Goal: Task Accomplishment & Management: Complete application form

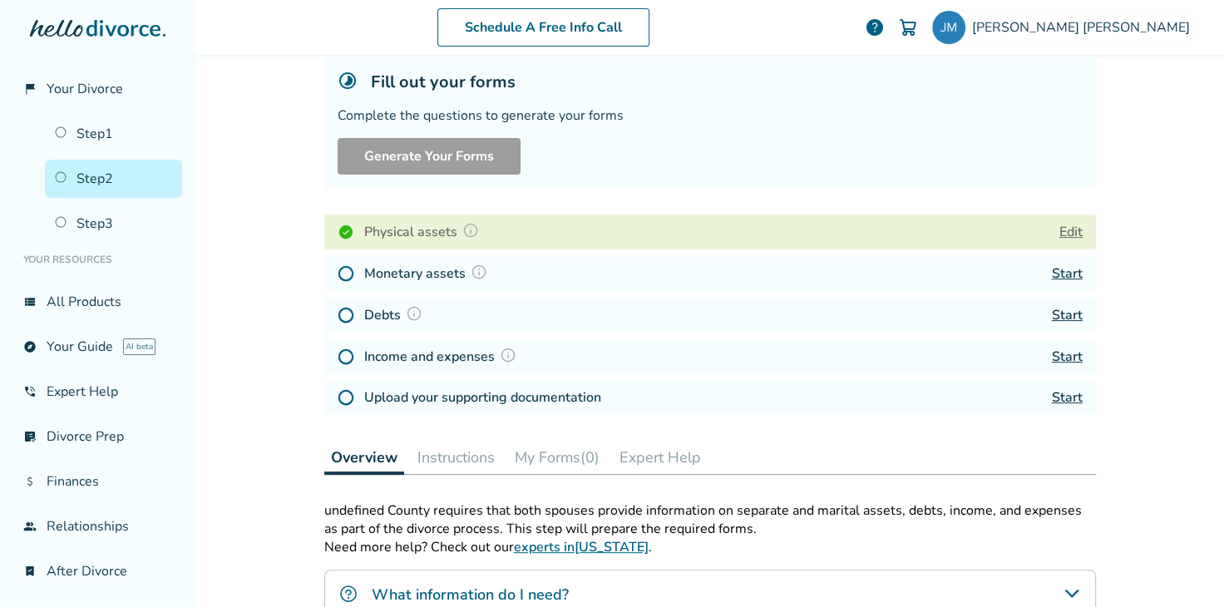
scroll to position [207, 0]
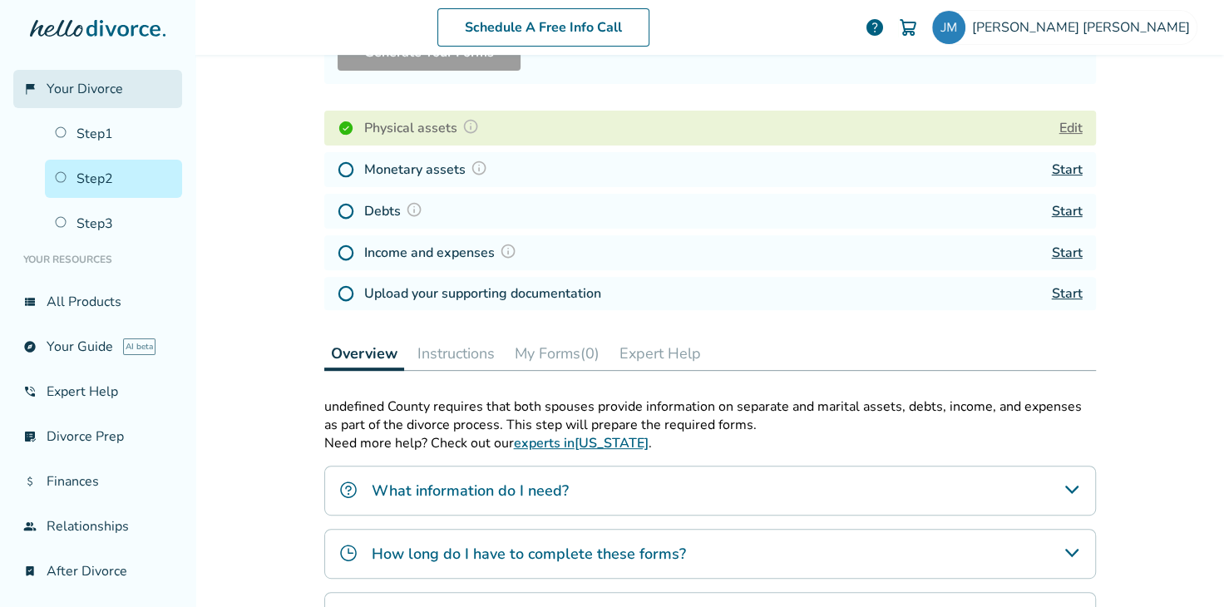
click at [100, 77] on link "flag_2 Your Divorce" at bounding box center [97, 89] width 169 height 38
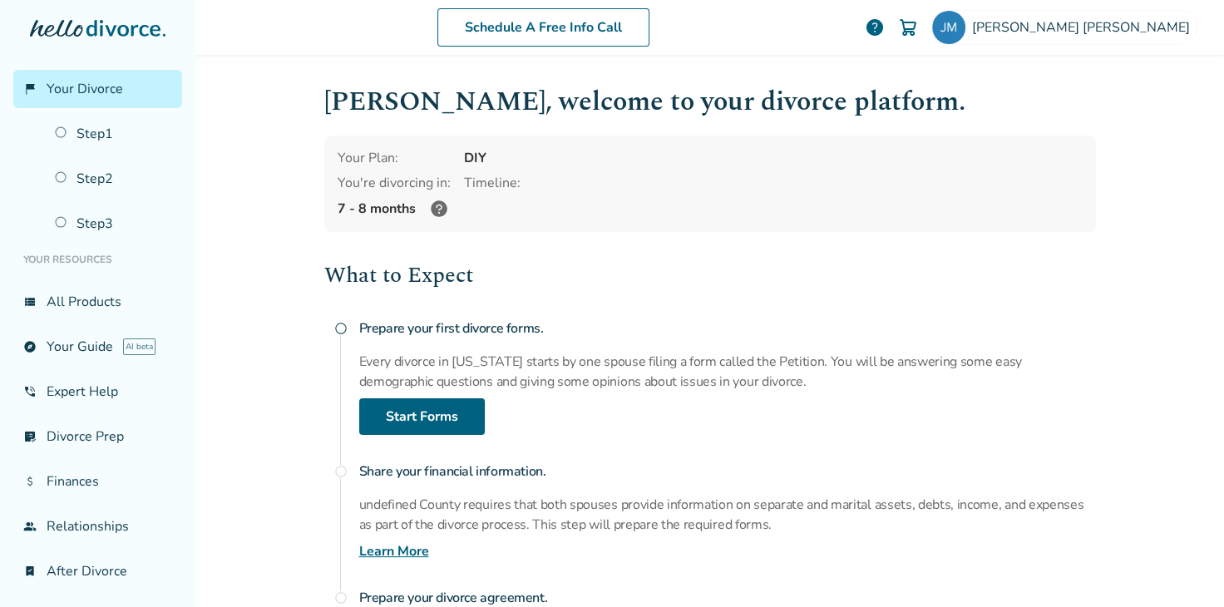
click at [749, 346] on div "Prepare your first divorce forms. Every divorce in [US_STATE] starts by one spo…" at bounding box center [727, 373] width 737 height 123
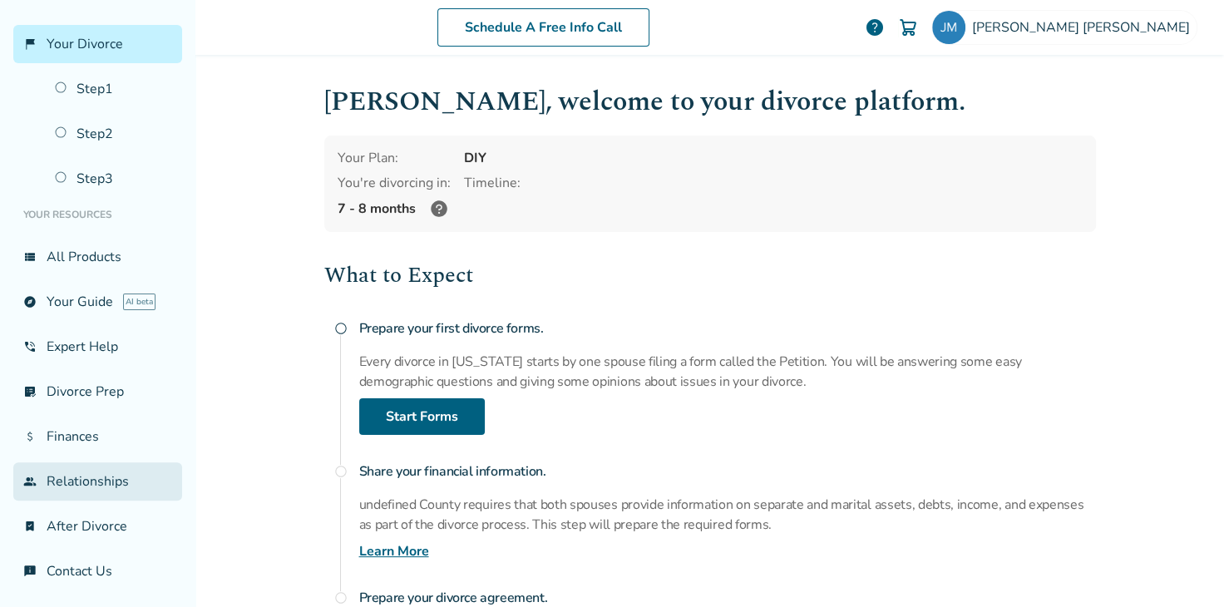
click at [85, 477] on link "group Relationships" at bounding box center [97, 482] width 169 height 38
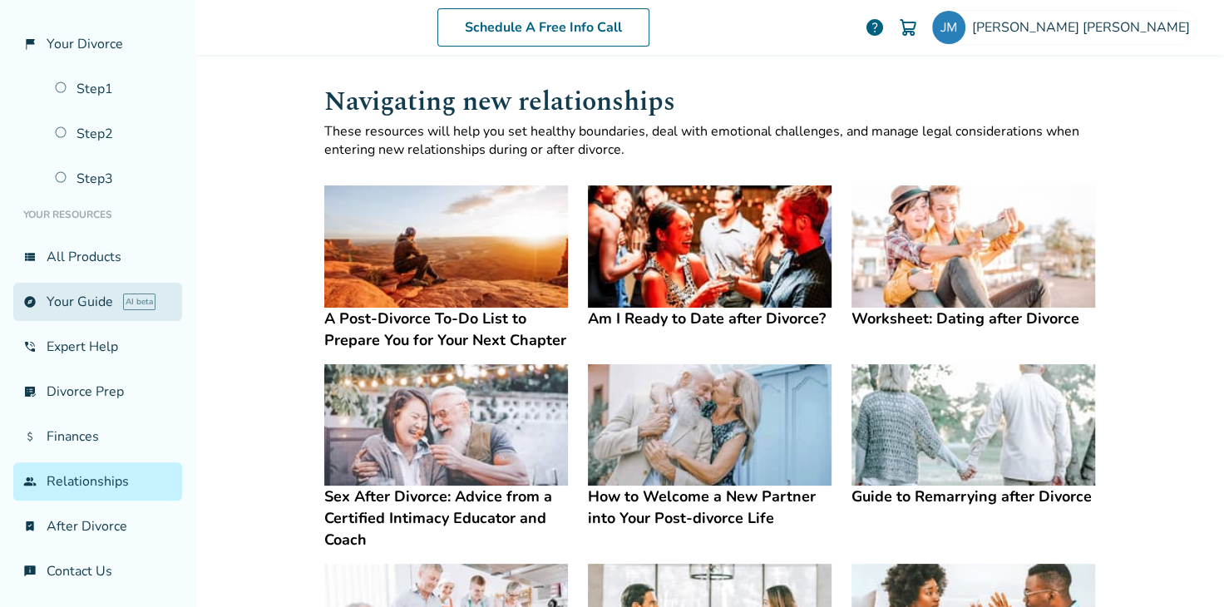
click at [96, 306] on link "explore Your Guide AI beta" at bounding box center [97, 302] width 169 height 38
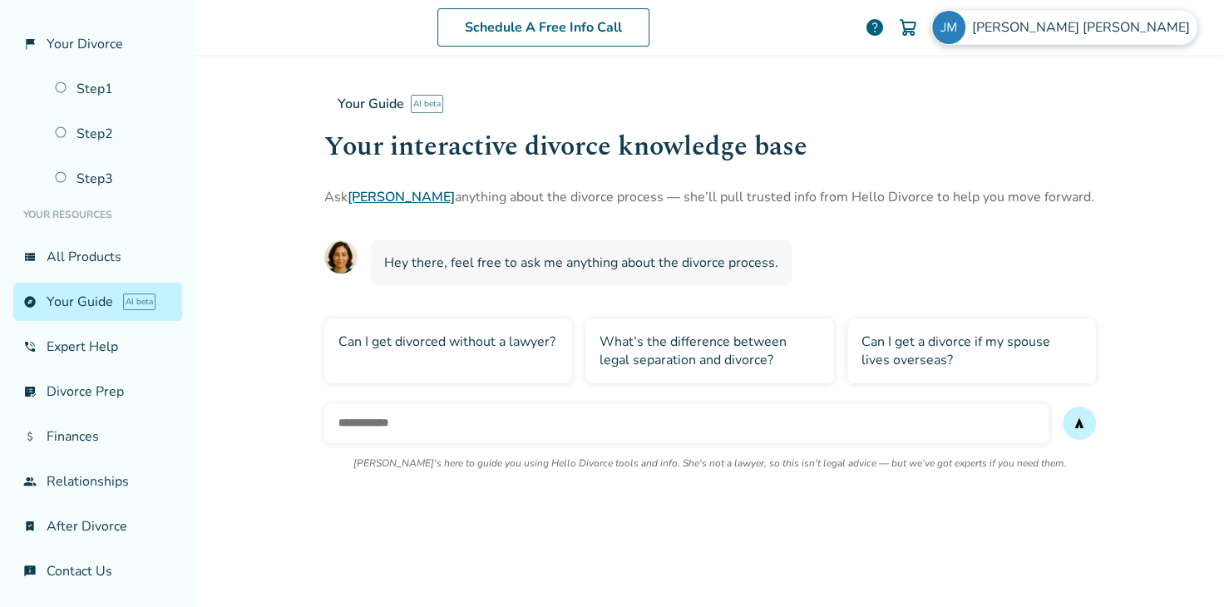
click at [1087, 34] on span "[PERSON_NAME]" at bounding box center [1084, 27] width 225 height 18
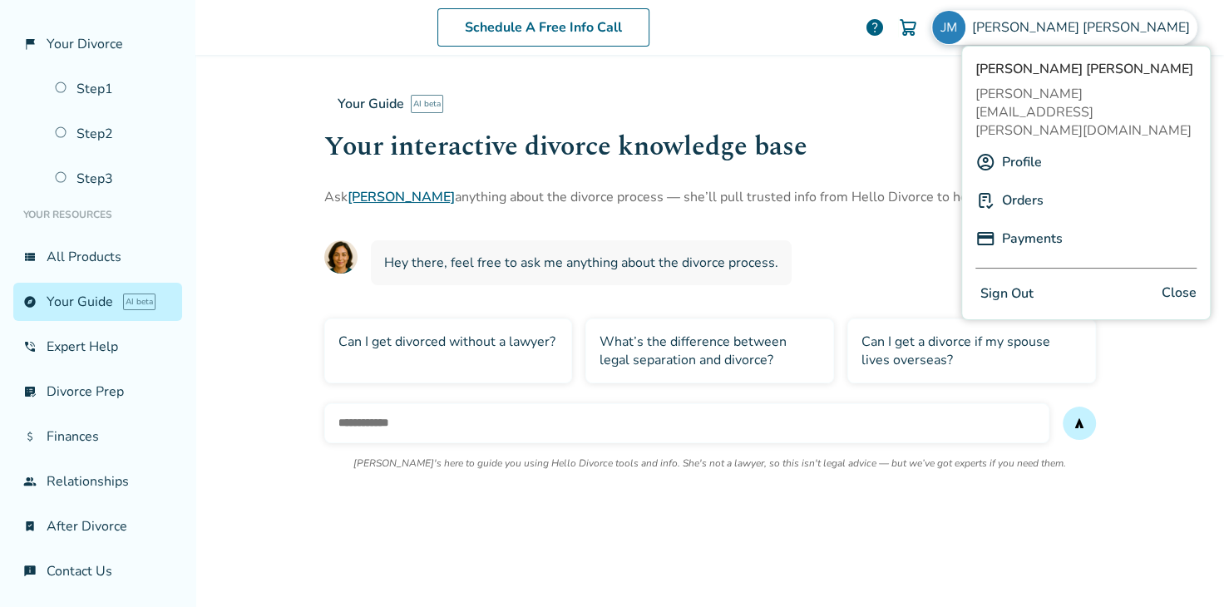
click at [1031, 146] on link "Profile" at bounding box center [1022, 162] width 40 height 32
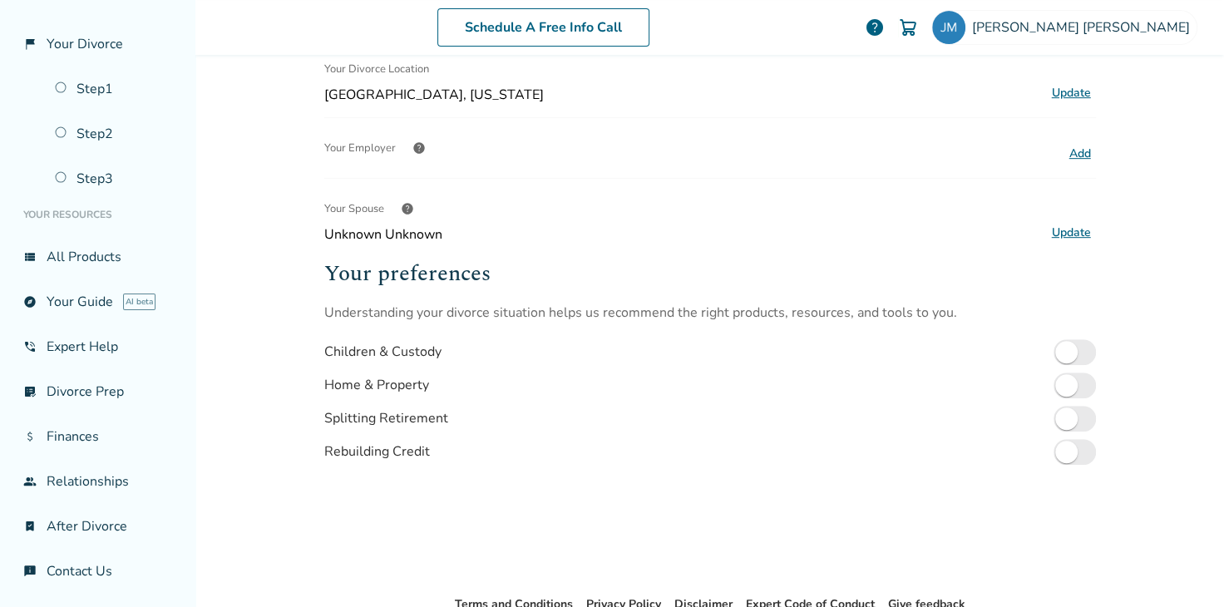
scroll to position [415, 0]
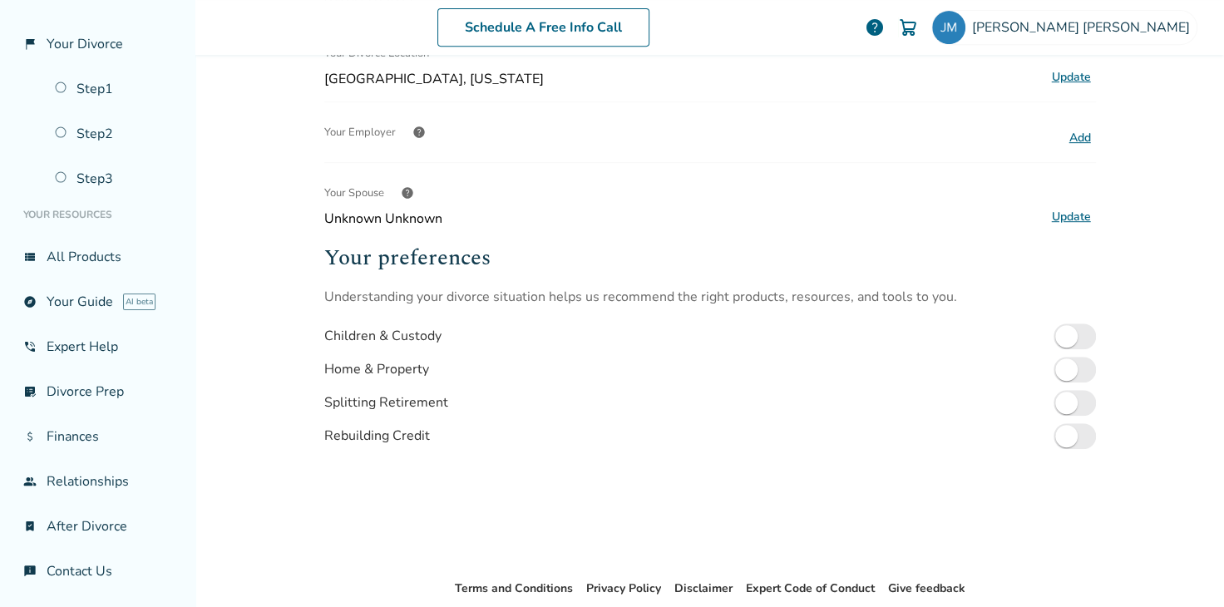
click at [541, 210] on span "Unknown Unknown" at bounding box center [682, 219] width 716 height 18
click at [1063, 211] on button "Update" at bounding box center [1071, 217] width 49 height 22
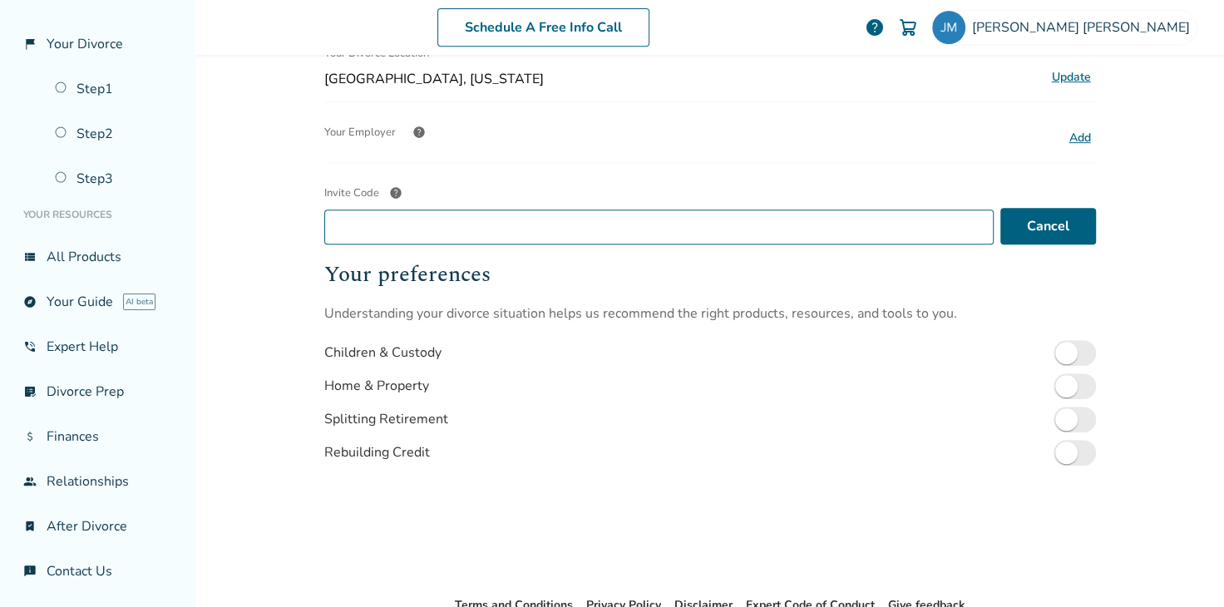
drag, startPoint x: 705, startPoint y: 244, endPoint x: 679, endPoint y: 240, distance: 26.8
click at [705, 244] on div "Profile Name [PERSON_NAME] Update Email info Note: You will be logged out, you …" at bounding box center [710, 117] width 772 height 903
click at [525, 223] on input "Invite Code help" at bounding box center [659, 227] width 670 height 35
click at [240, 409] on div "Schedule A Free Info Call [PERSON_NAME] help Schedule A Free Call [PERSON_NAME]…" at bounding box center [709, 303] width 1029 height 607
drag, startPoint x: 499, startPoint y: 220, endPoint x: 361, endPoint y: 180, distance: 143.7
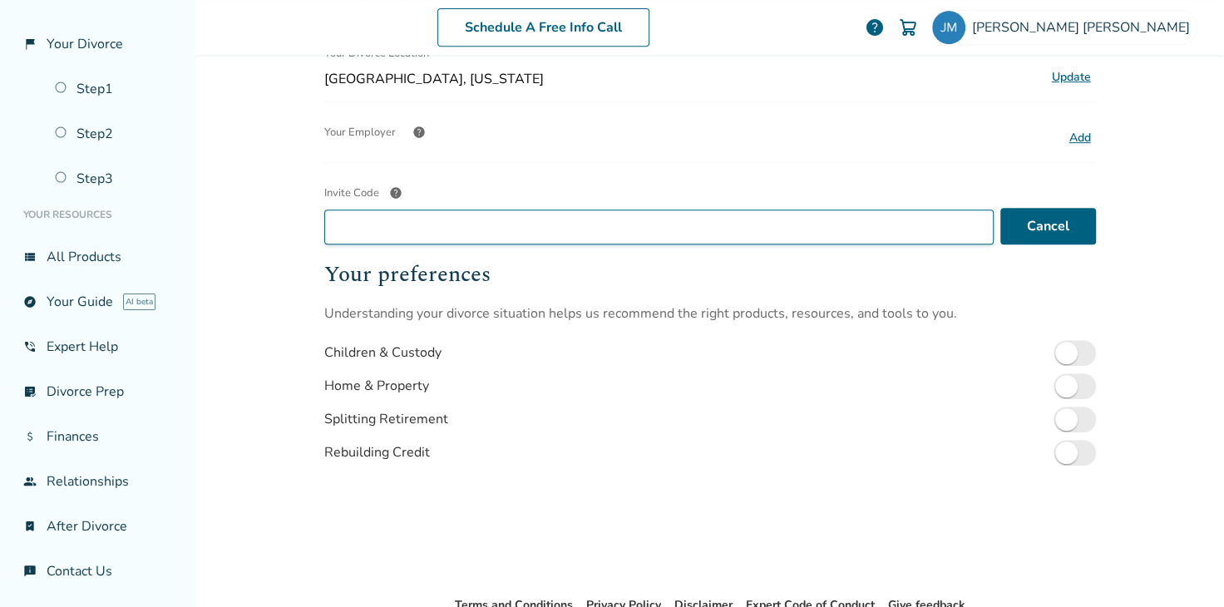
click at [497, 220] on input "Invite Code help" at bounding box center [659, 227] width 670 height 35
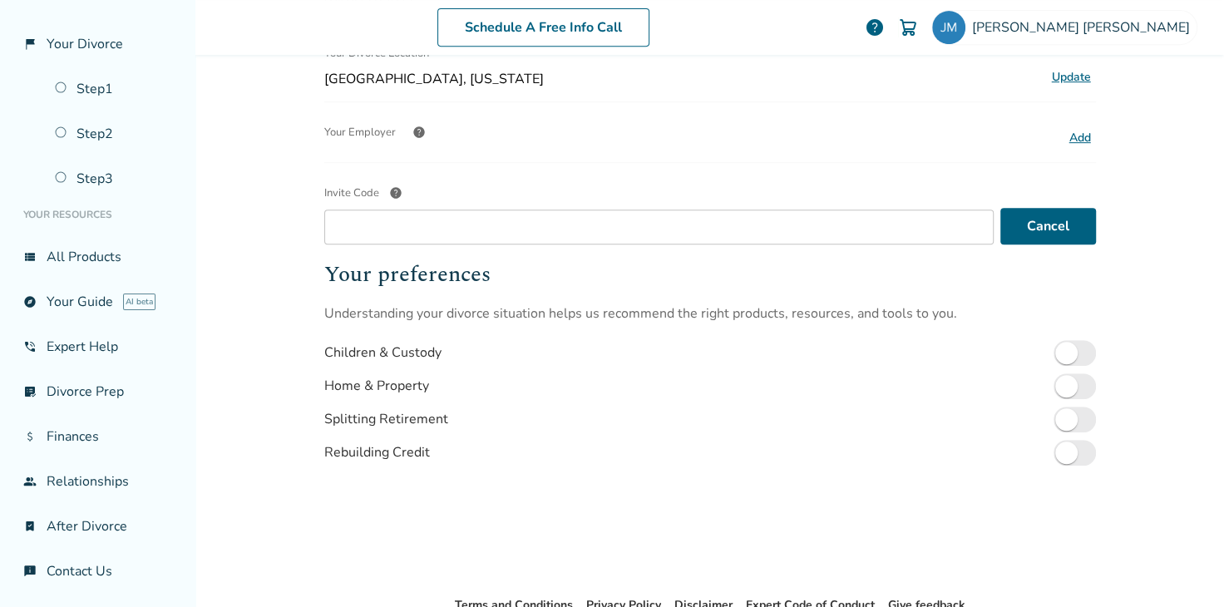
click at [389, 193] on span "help" at bounding box center [395, 192] width 13 height 13
click at [387, 210] on input "Invite Code help" at bounding box center [659, 227] width 670 height 35
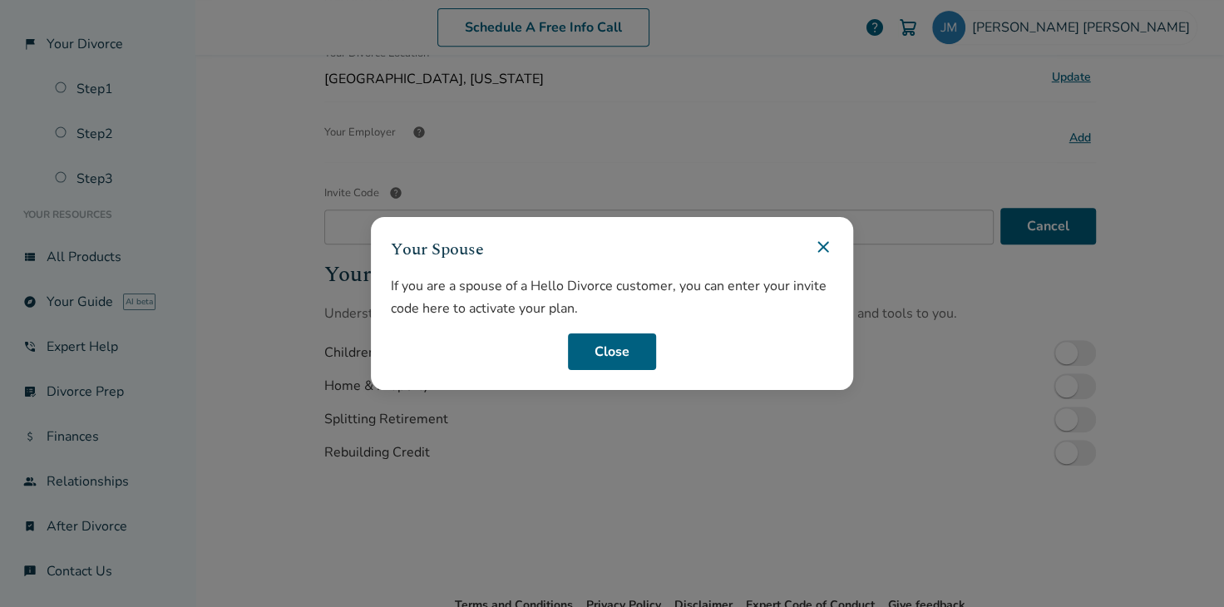
click at [824, 247] on icon at bounding box center [823, 247] width 11 height 11
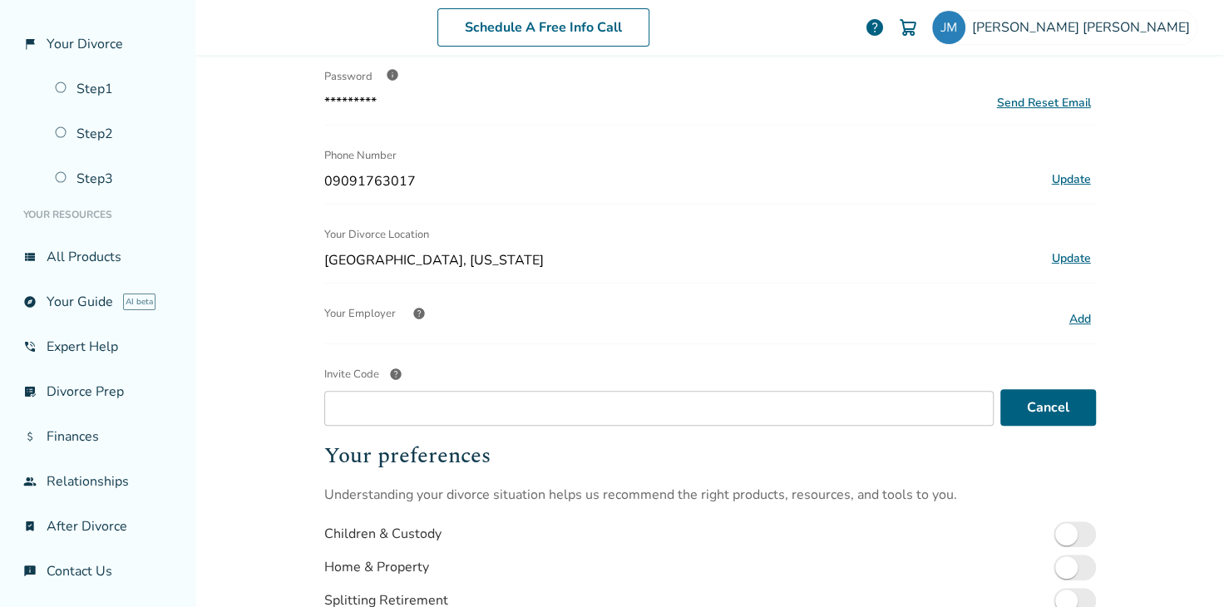
scroll to position [207, 0]
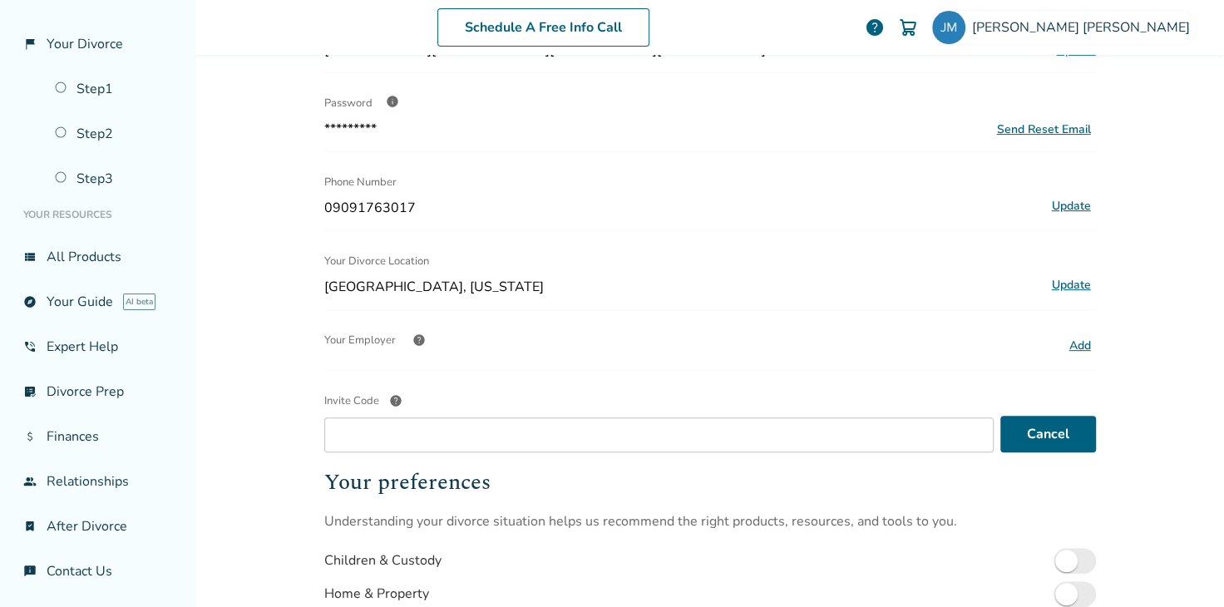
click at [413, 334] on span "help" at bounding box center [419, 340] width 13 height 13
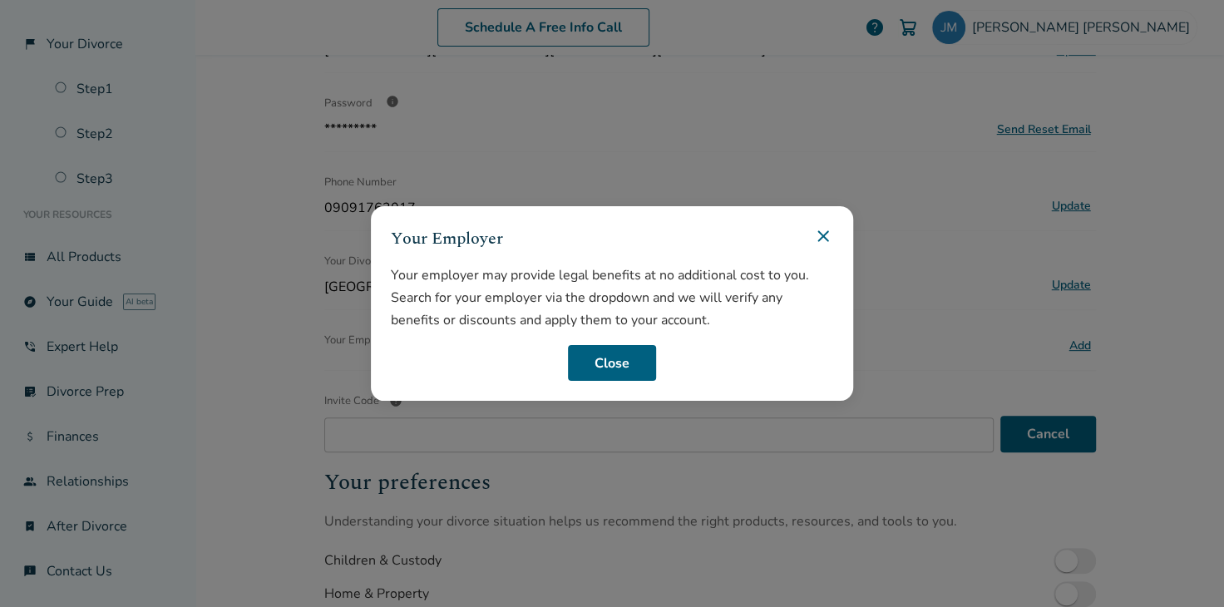
click at [820, 235] on icon at bounding box center [824, 236] width 20 height 20
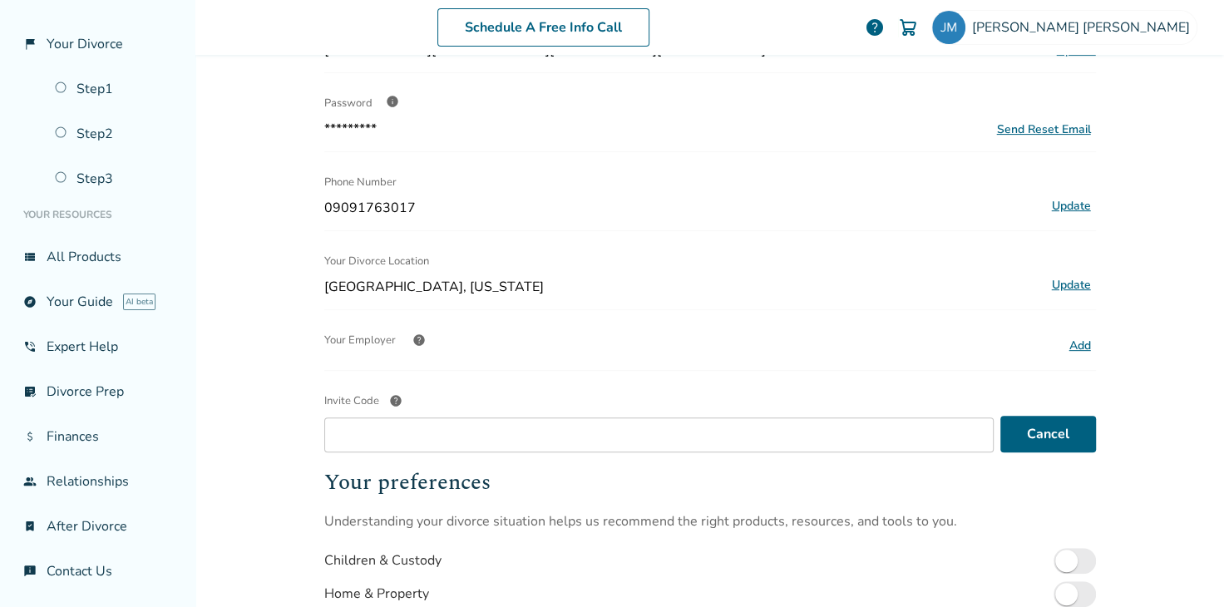
scroll to position [0, 0]
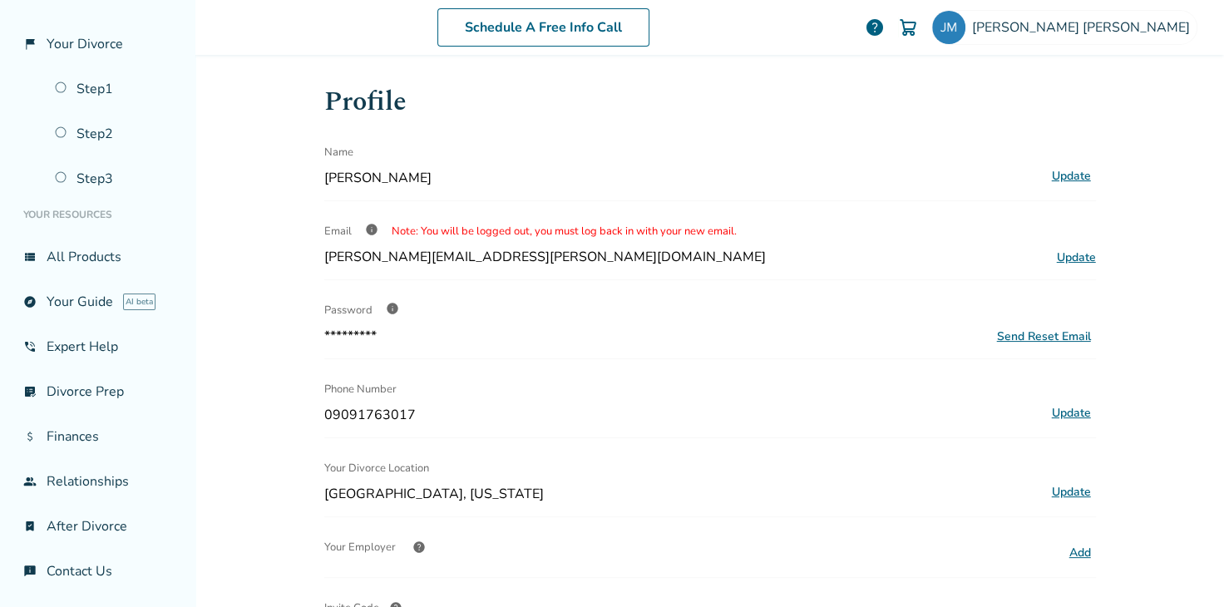
click at [537, 230] on span "Note: You will be logged out, you must log back in with your new email." at bounding box center [564, 231] width 345 height 15
click at [642, 239] on div "Email info Note: You will be logged out, you must log back in with your new ema…" at bounding box center [710, 231] width 772 height 33
click at [382, 174] on span "[PERSON_NAME]" at bounding box center [682, 178] width 716 height 18
click at [469, 176] on span "[PERSON_NAME]" at bounding box center [682, 178] width 716 height 18
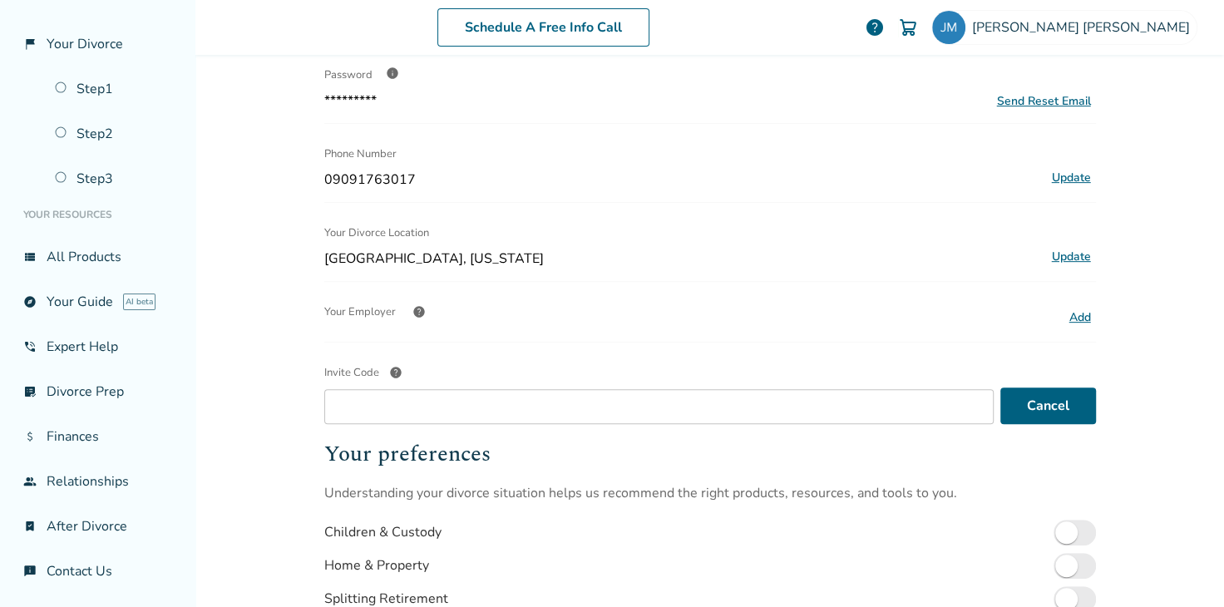
scroll to position [312, 0]
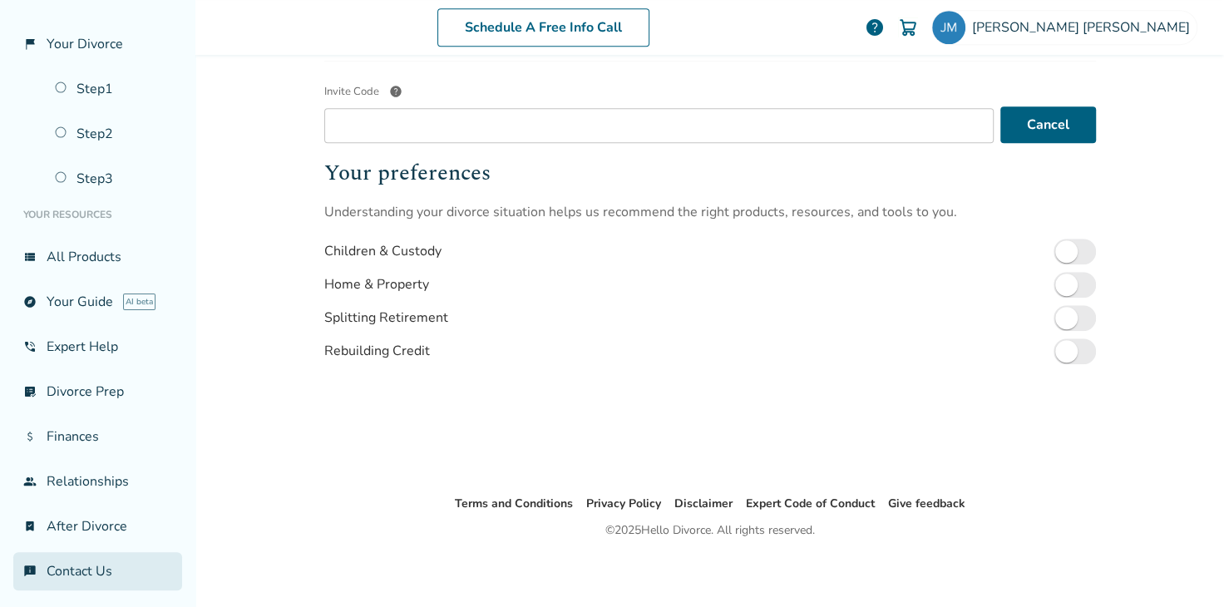
click at [89, 539] on link "chat_info Contact Us" at bounding box center [97, 571] width 169 height 38
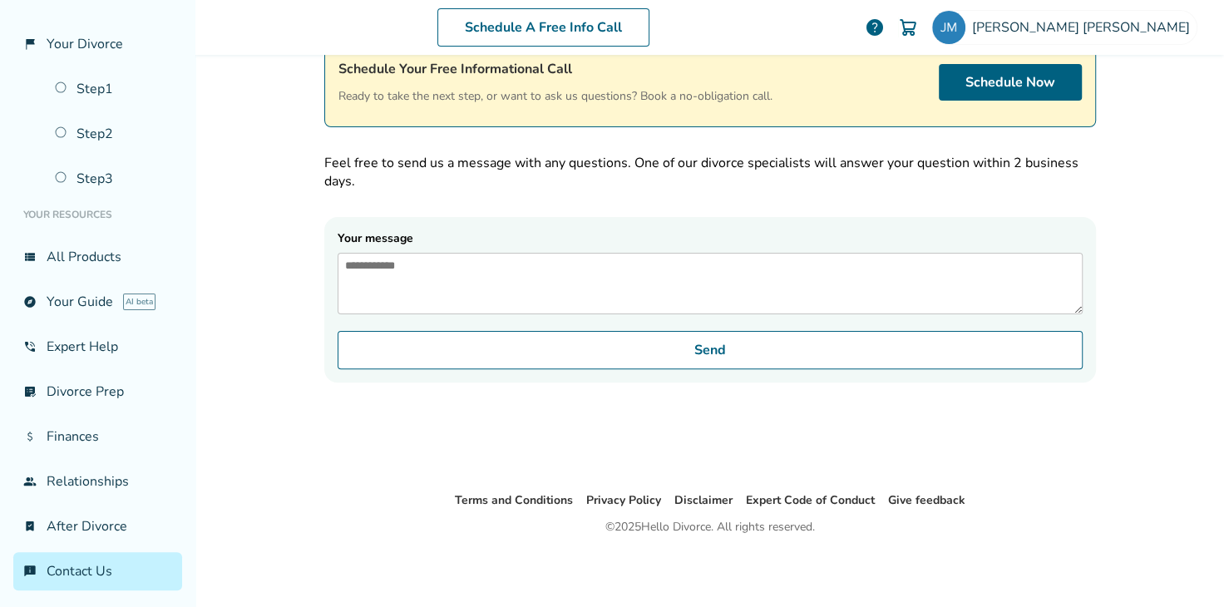
scroll to position [82, 0]
click at [97, 517] on link "bookmark_check After Divorce" at bounding box center [97, 526] width 169 height 38
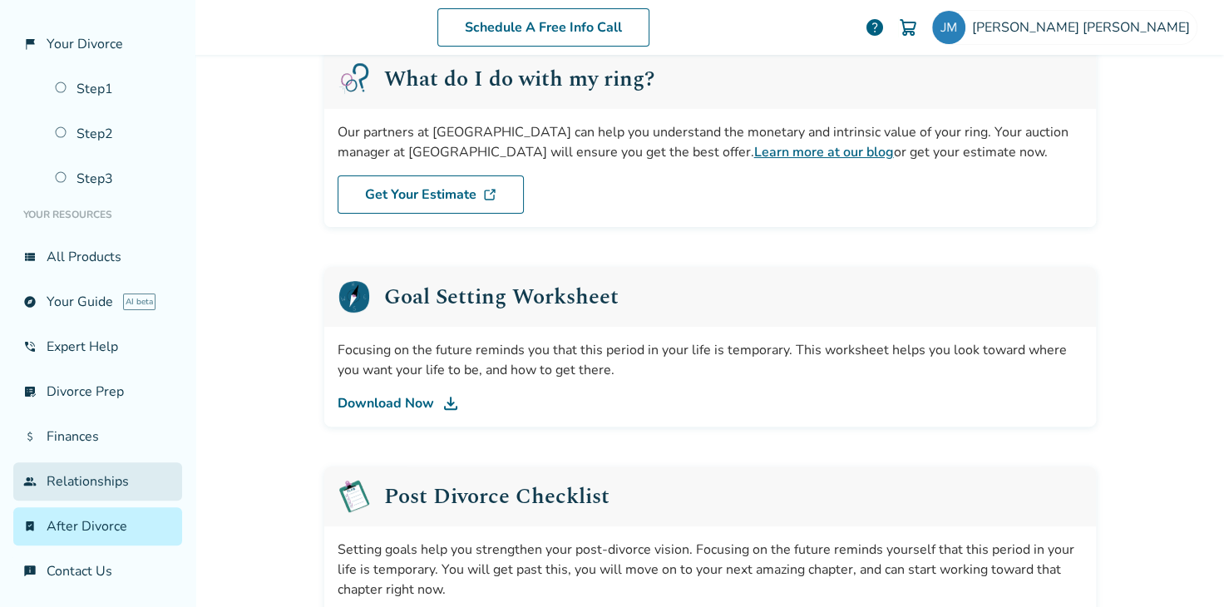
scroll to position [82, 0]
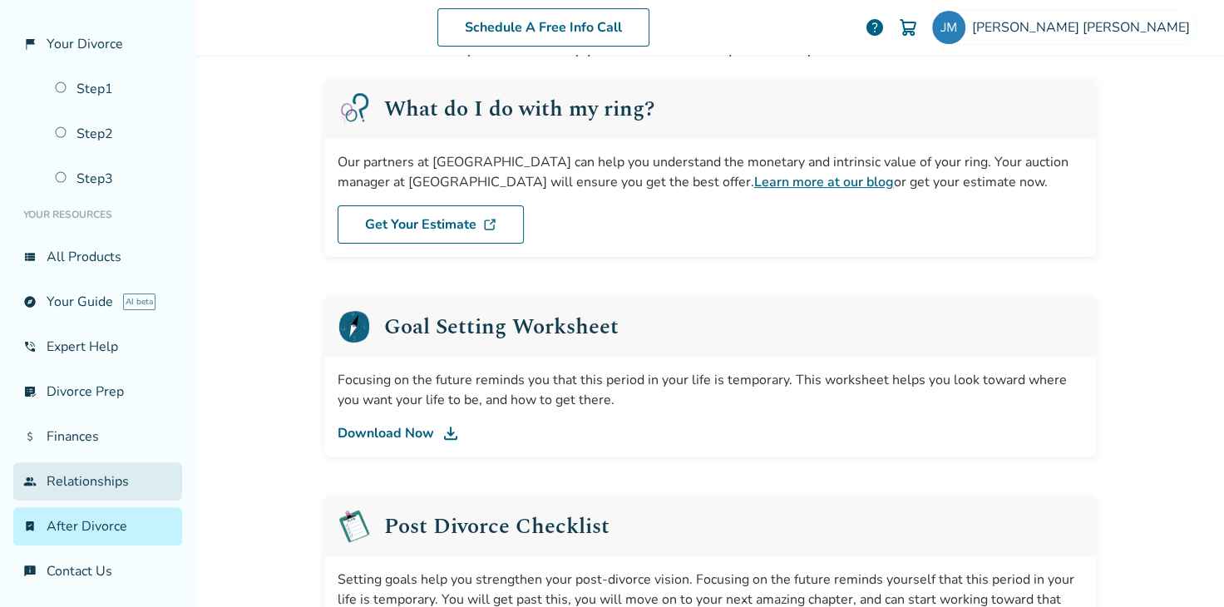
click at [92, 479] on link "group Relationships" at bounding box center [97, 482] width 169 height 38
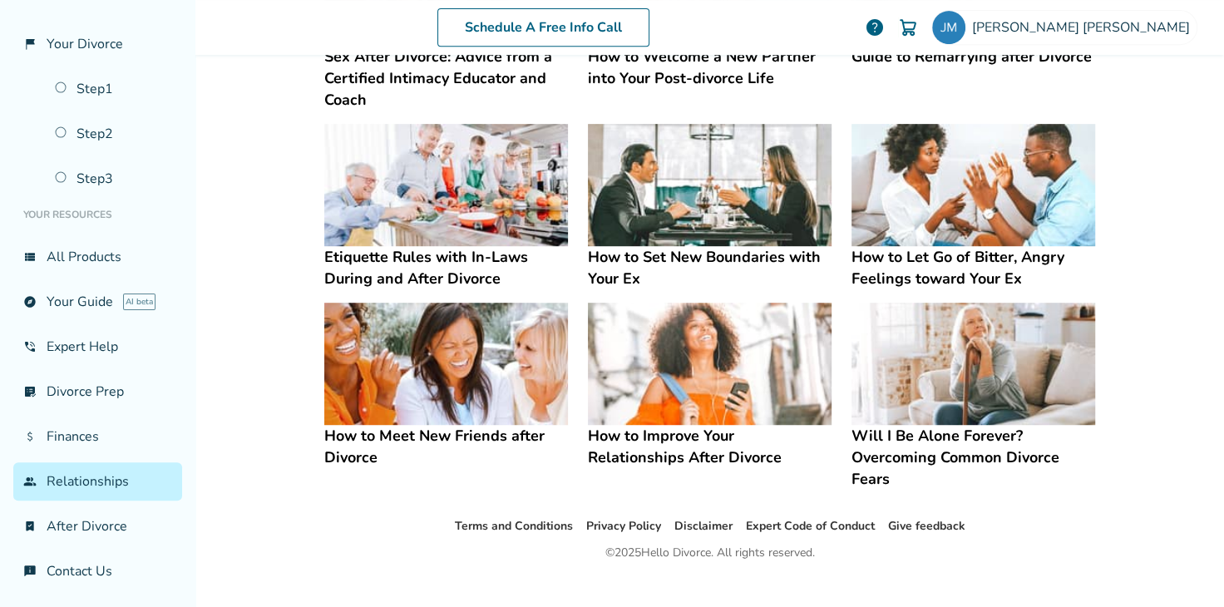
scroll to position [465, 0]
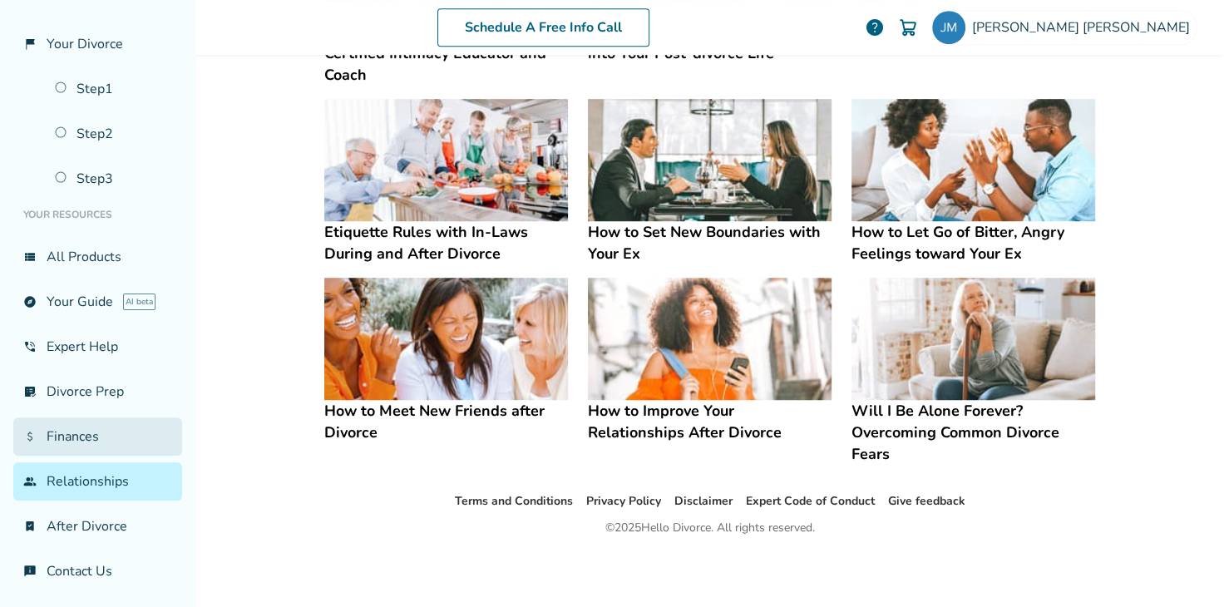
click at [96, 436] on link "attach_money Finances" at bounding box center [97, 437] width 169 height 38
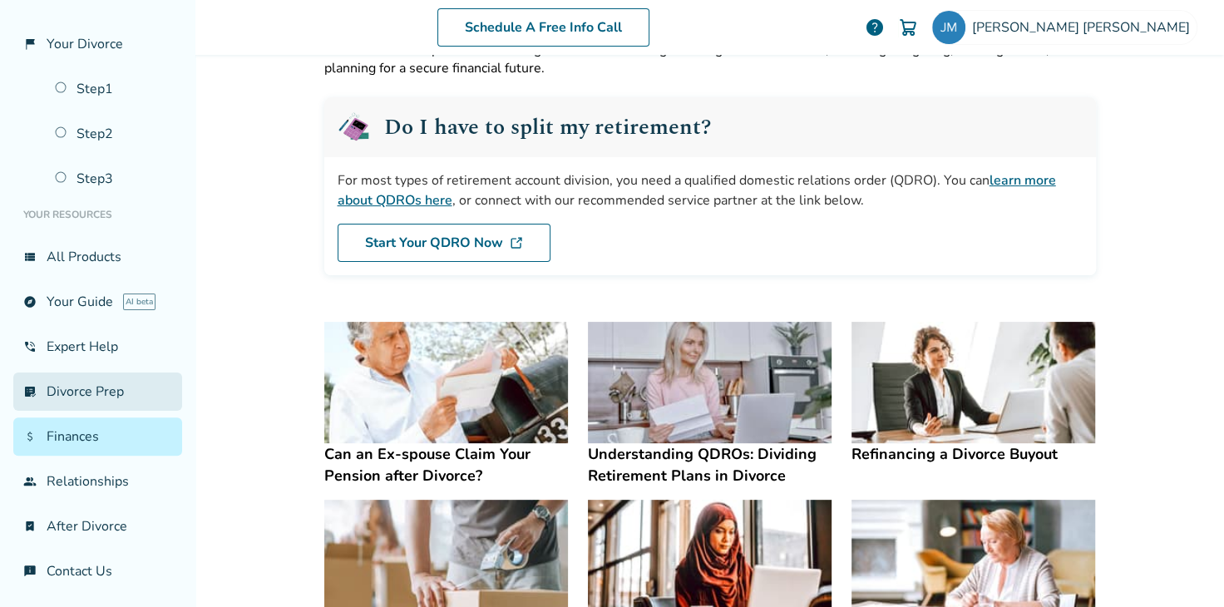
click at [34, 377] on link "list_alt_check Divorce Prep" at bounding box center [97, 392] width 169 height 38
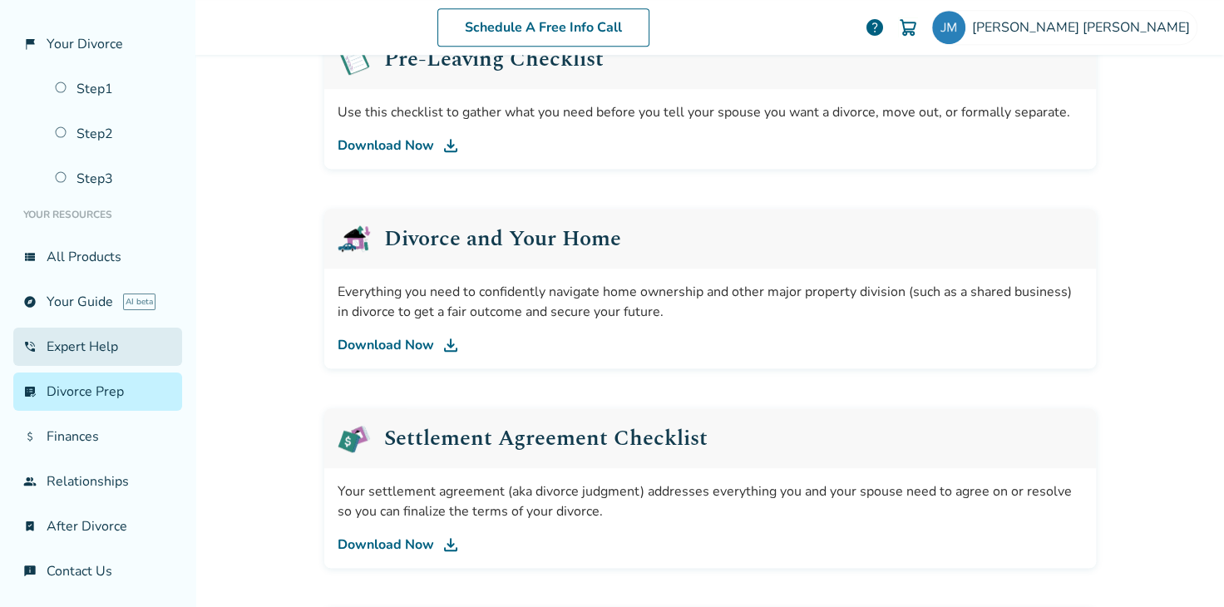
click at [87, 347] on link "phone_in_talk Expert Help" at bounding box center [97, 347] width 169 height 38
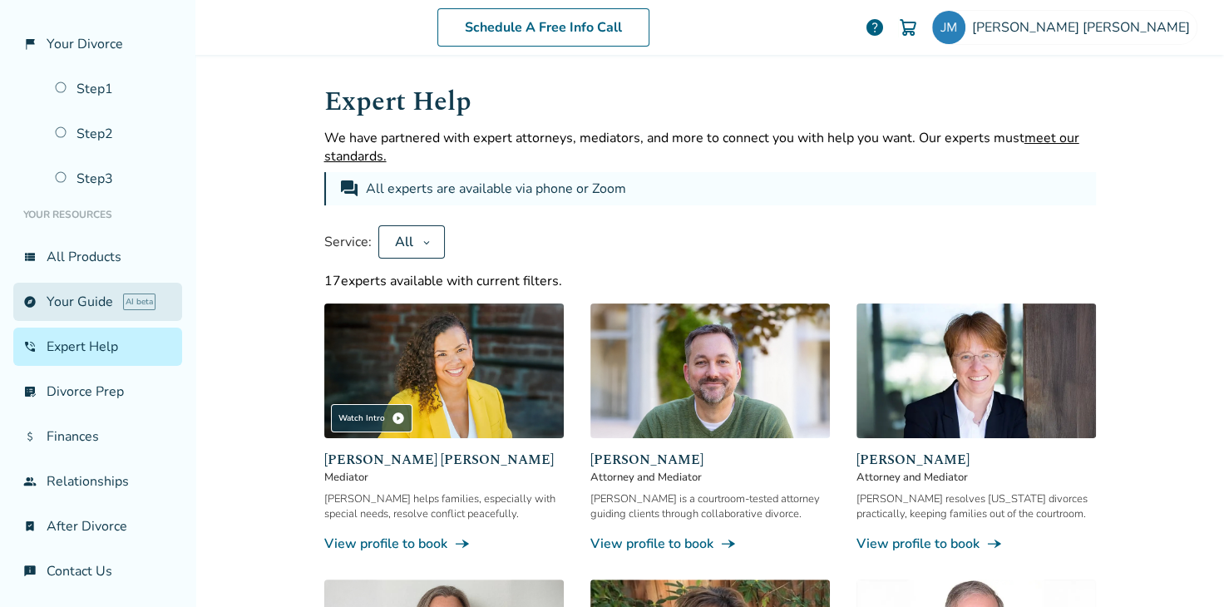
click at [69, 304] on link "explore Your Guide AI beta" at bounding box center [97, 302] width 169 height 38
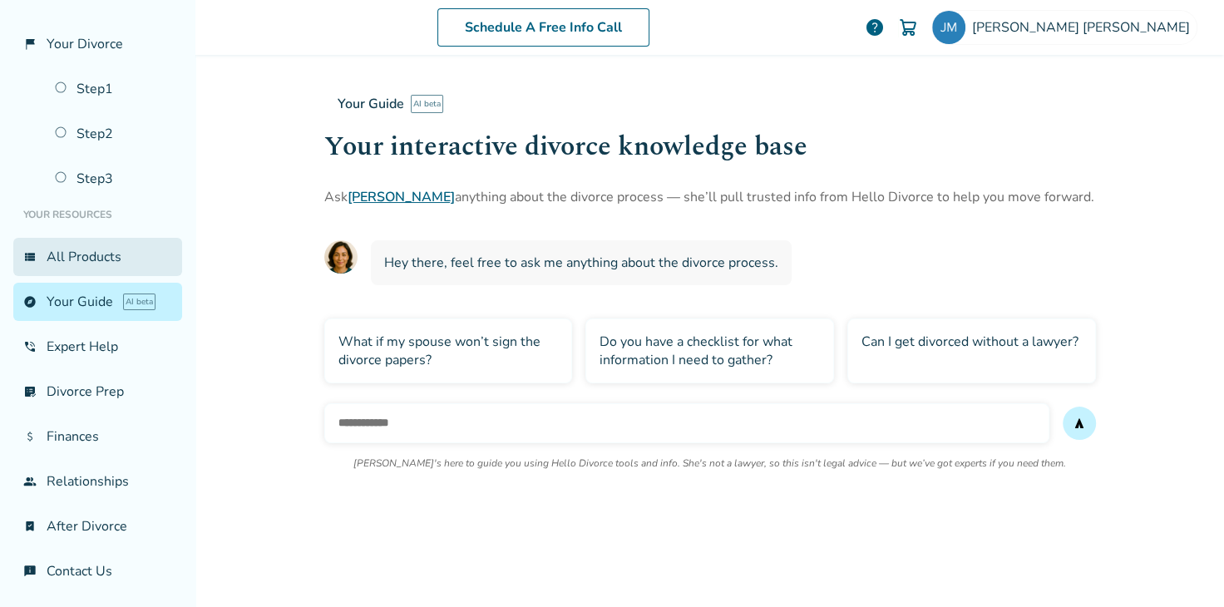
click at [77, 255] on link "view_list All Products" at bounding box center [97, 257] width 169 height 38
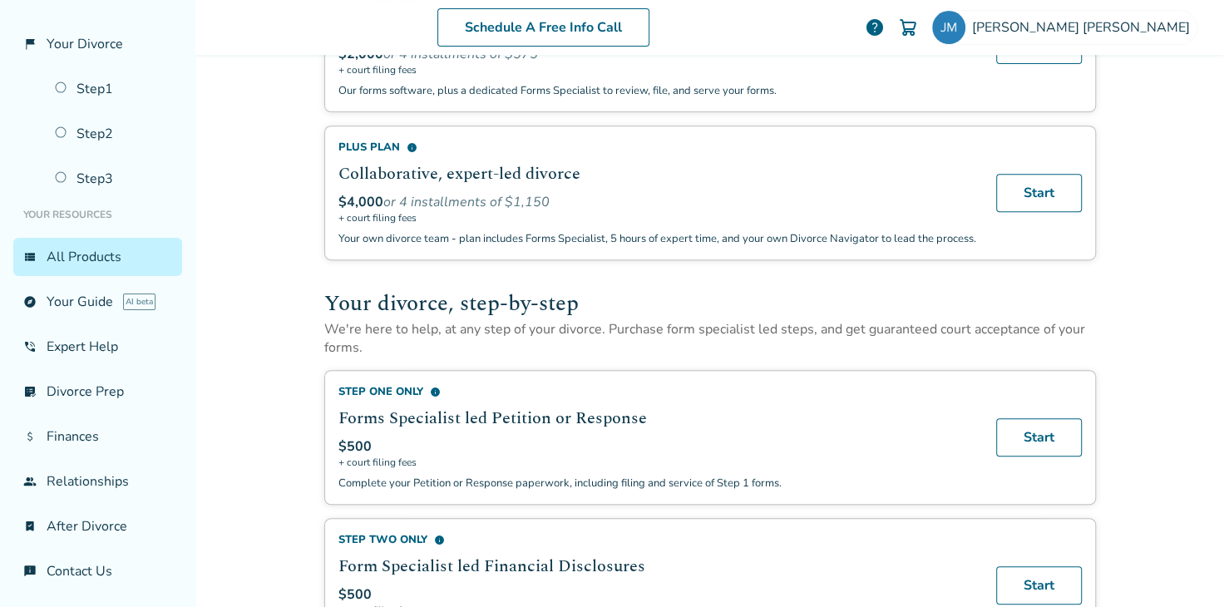
scroll to position [312, 0]
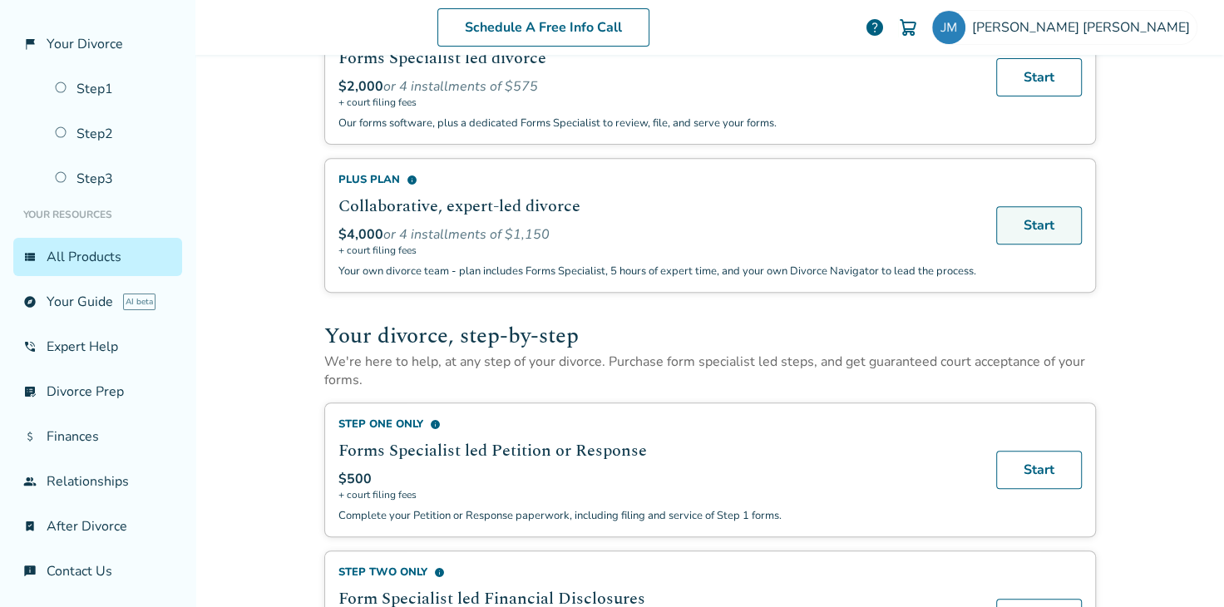
click at [1048, 244] on link "Start" at bounding box center [1040, 225] width 86 height 38
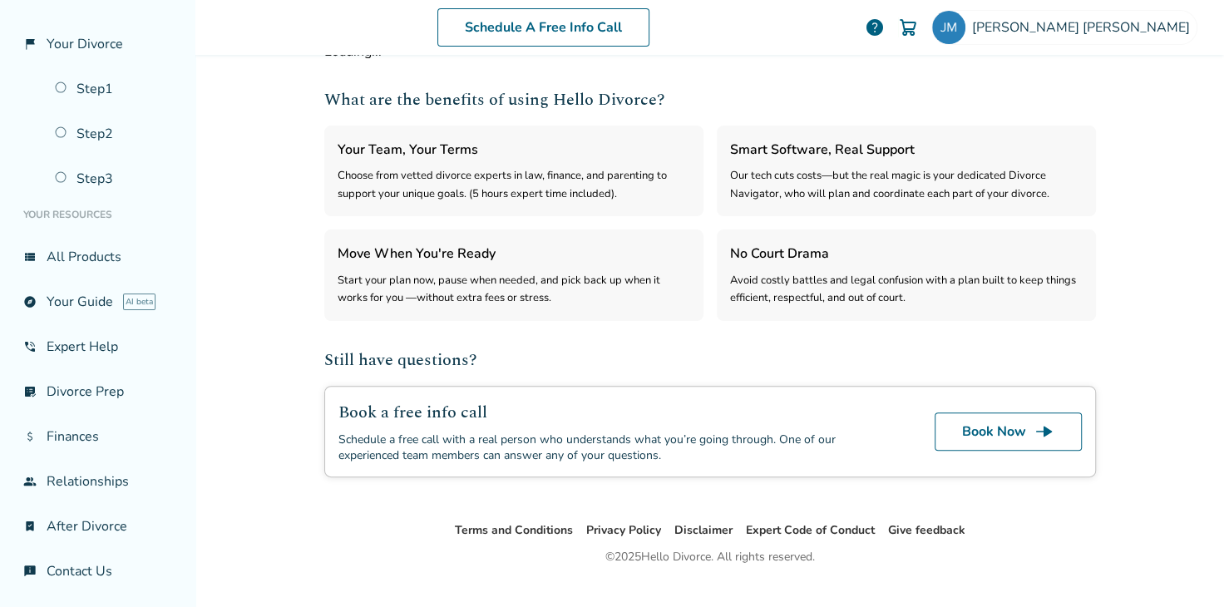
select select "***"
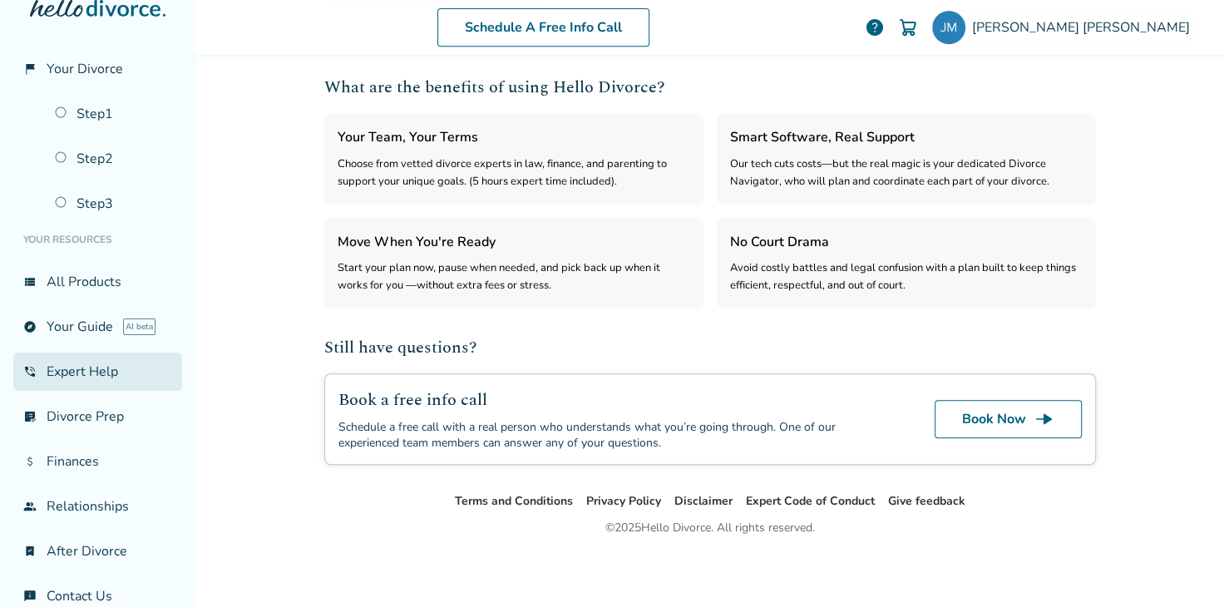
scroll to position [0, 0]
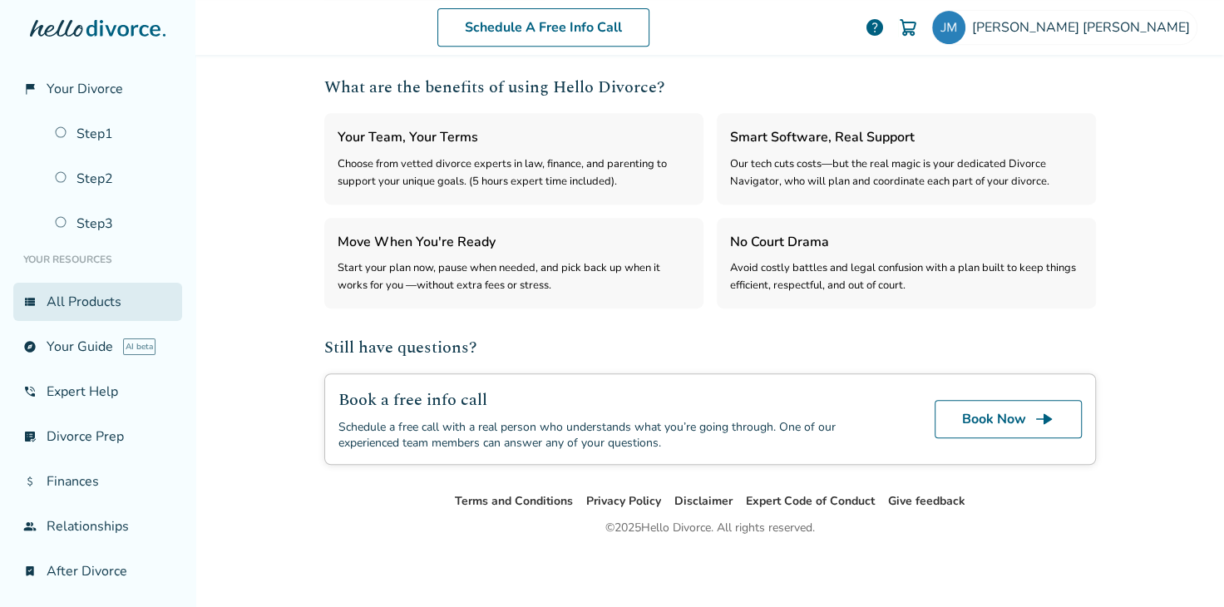
click at [77, 304] on link "view_list All Products" at bounding box center [97, 302] width 169 height 38
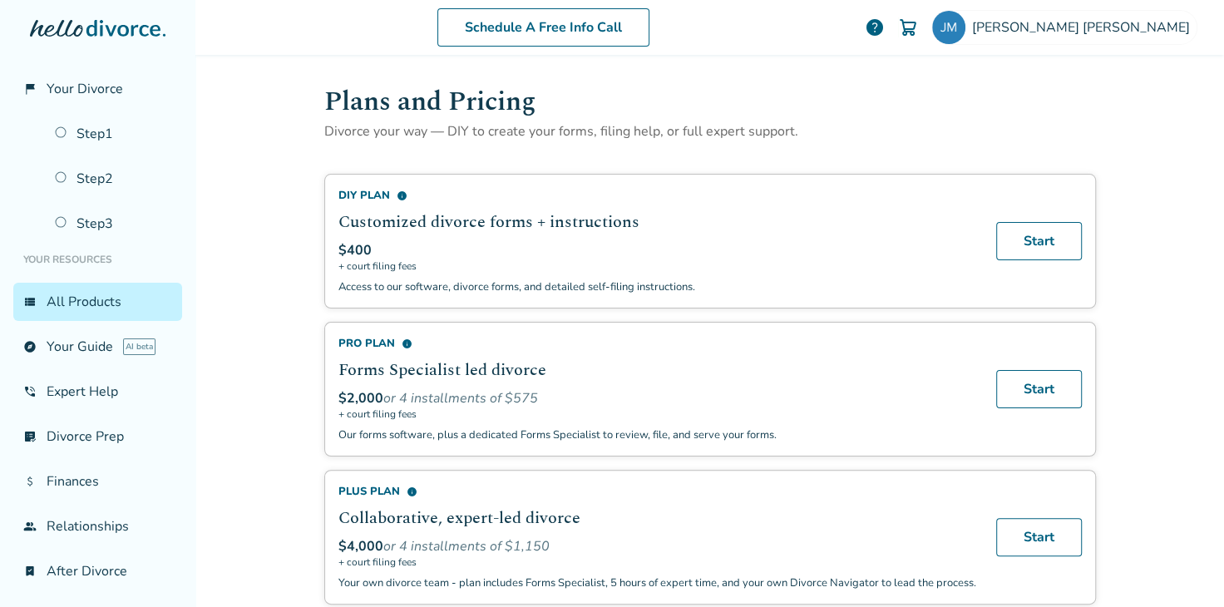
drag, startPoint x: 532, startPoint y: 124, endPoint x: 739, endPoint y: 124, distance: 206.3
click at [730, 124] on p "Divorce your way — DIY to create your forms, filing help, or full expert suppor…" at bounding box center [710, 131] width 772 height 18
click at [798, 127] on p "Divorce your way — DIY to create your forms, filing help, or full expert suppor…" at bounding box center [710, 131] width 772 height 18
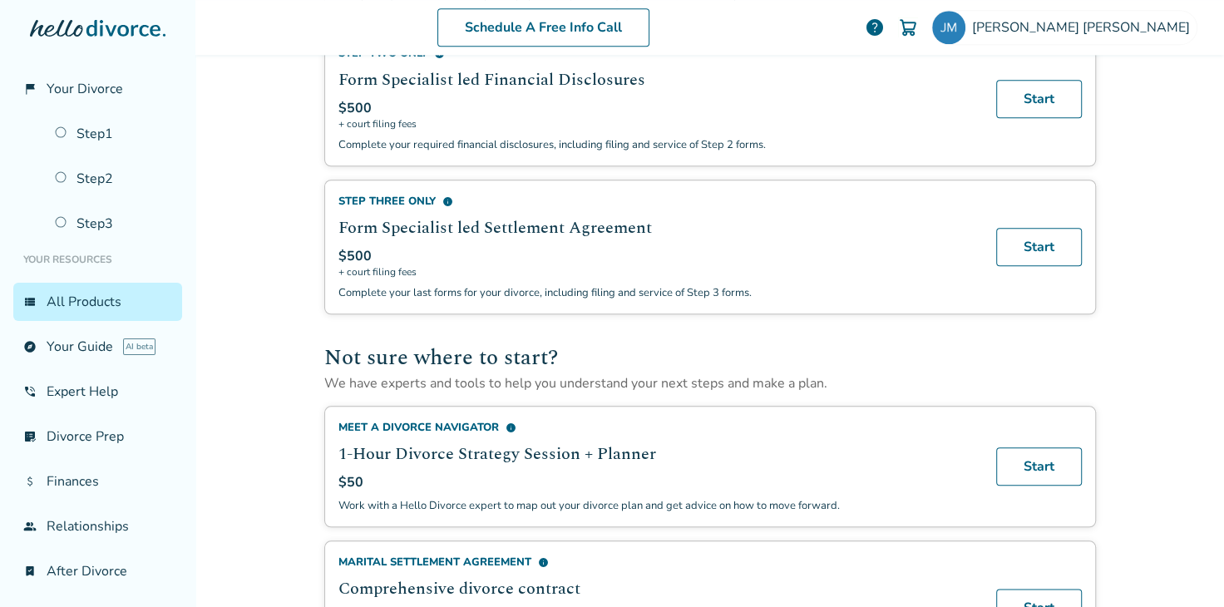
scroll to position [1058, 0]
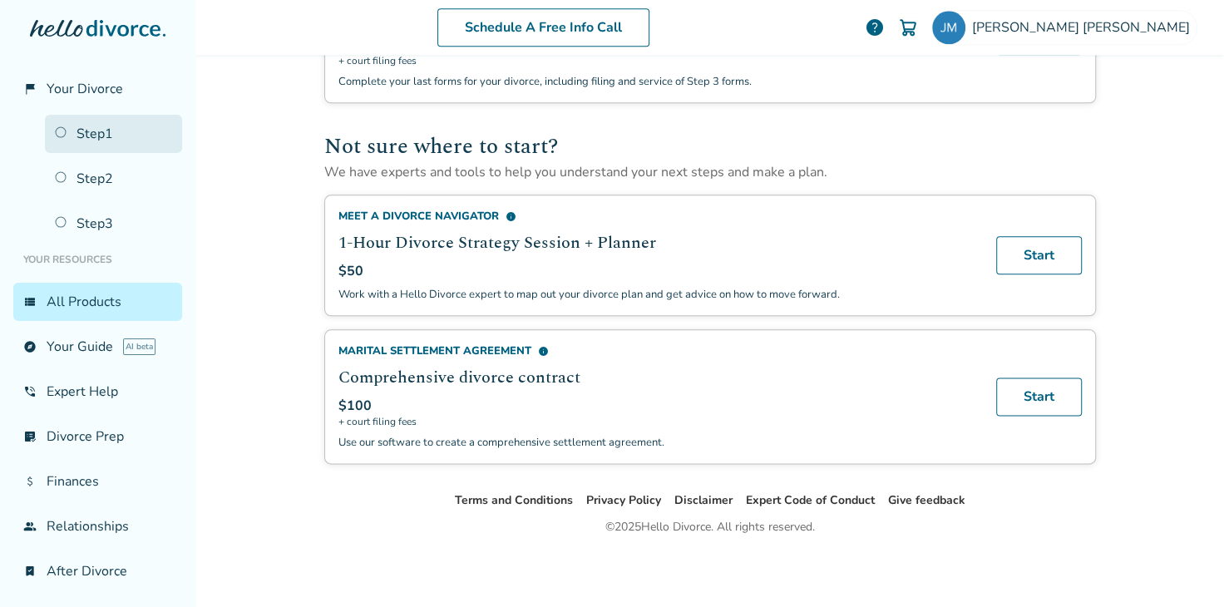
click at [101, 135] on link "Step 1" at bounding box center [113, 134] width 137 height 38
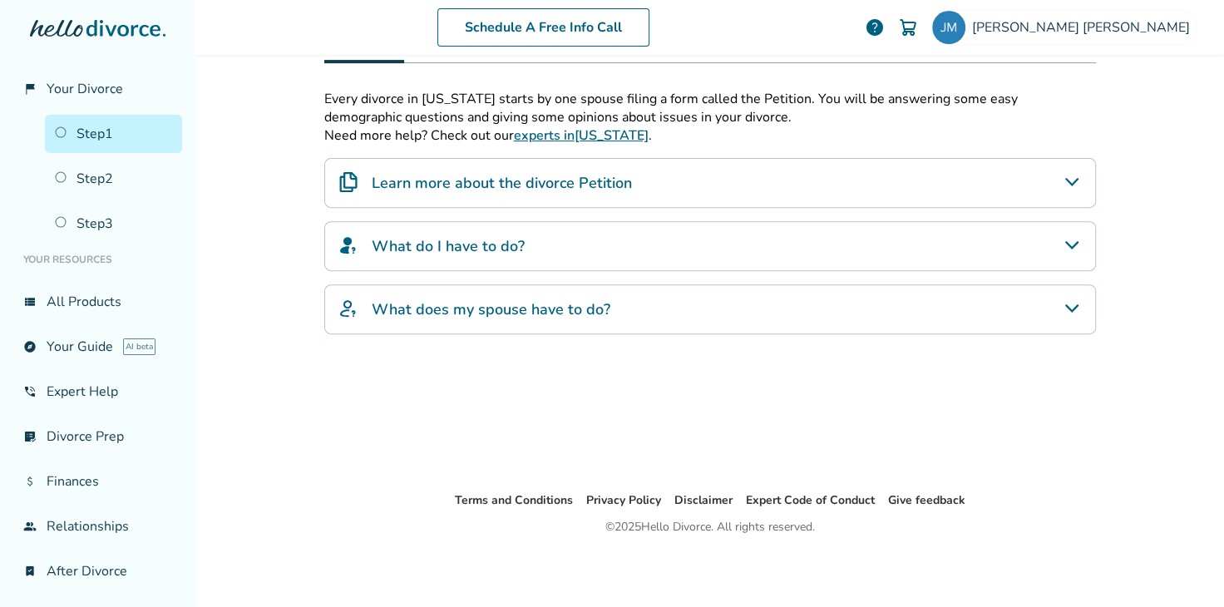
scroll to position [82, 0]
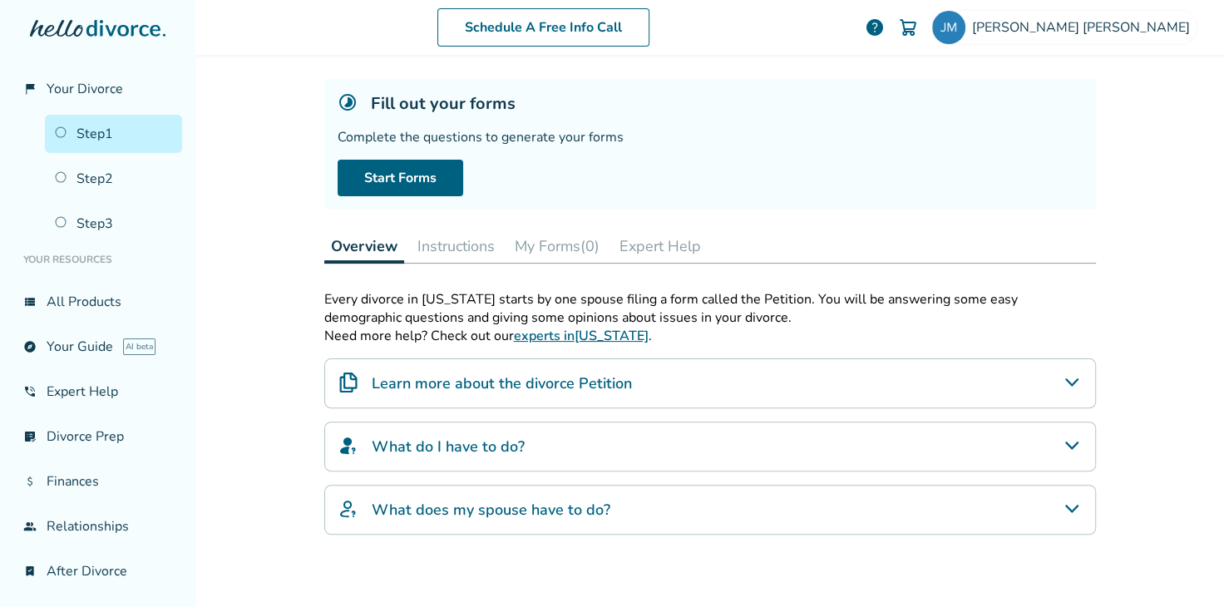
click at [452, 239] on button "Instructions" at bounding box center [456, 246] width 91 height 33
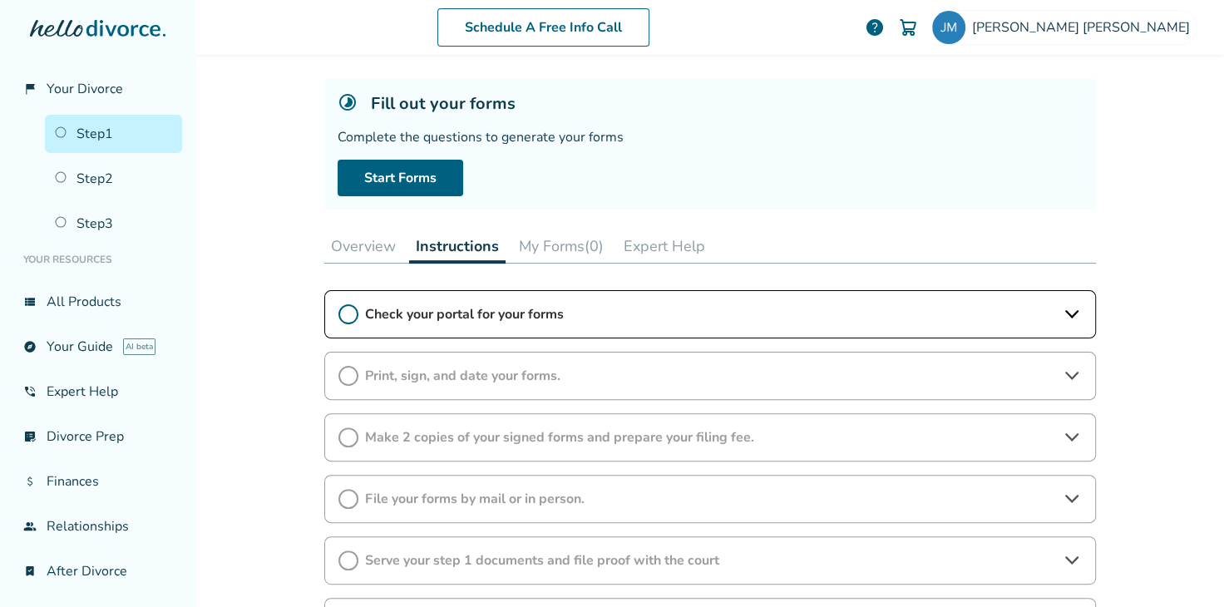
click at [546, 240] on button "My Forms (0)" at bounding box center [561, 246] width 98 height 33
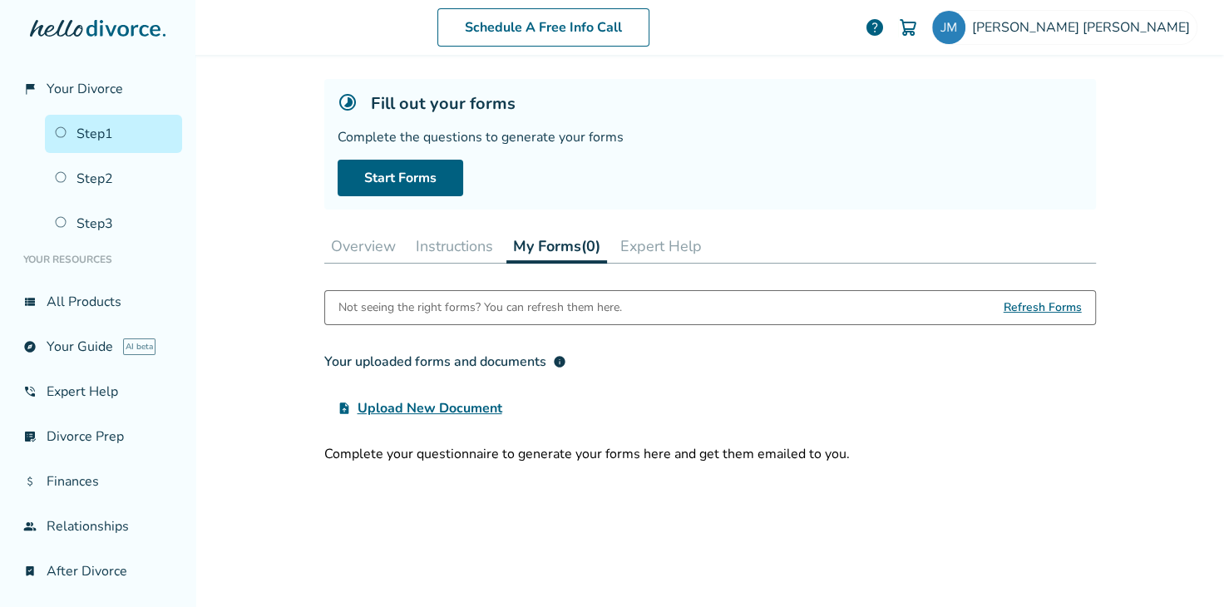
click at [665, 236] on button "Expert Help" at bounding box center [661, 246] width 95 height 33
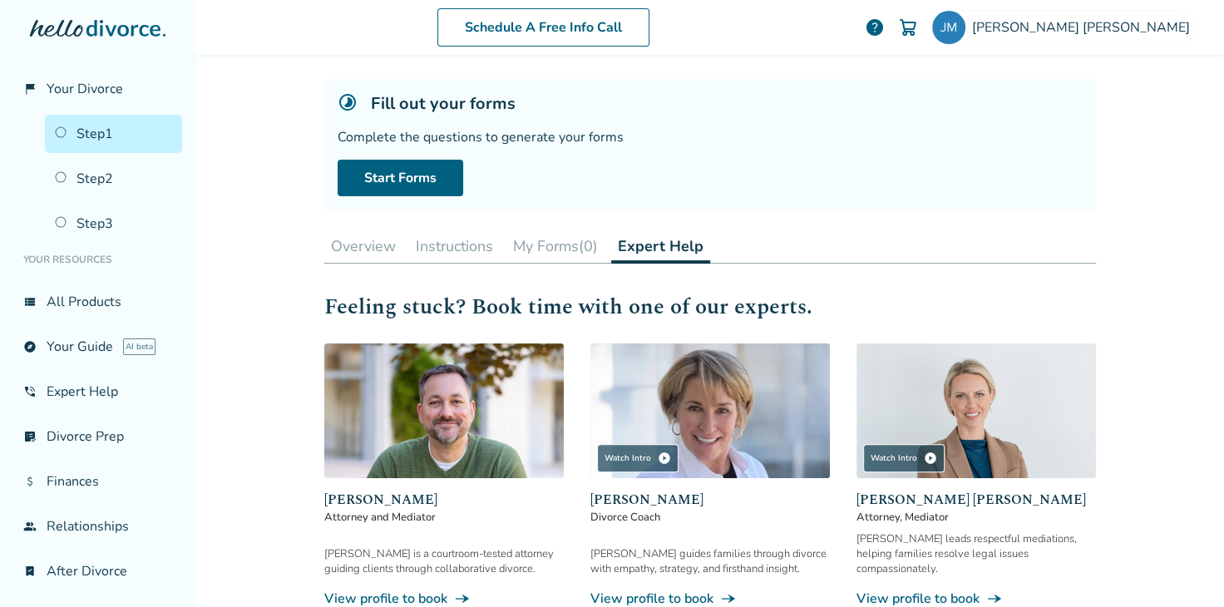
click at [359, 245] on button "Overview" at bounding box center [363, 246] width 78 height 33
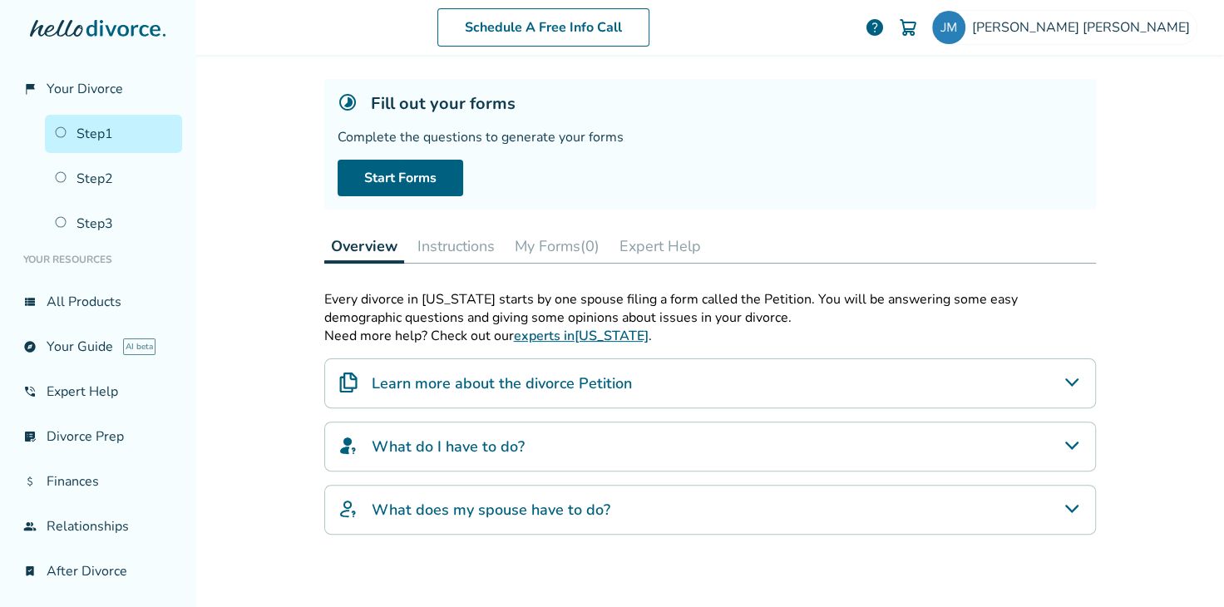
click at [1073, 501] on icon "What does my spouse have to do?" at bounding box center [1072, 509] width 20 height 20
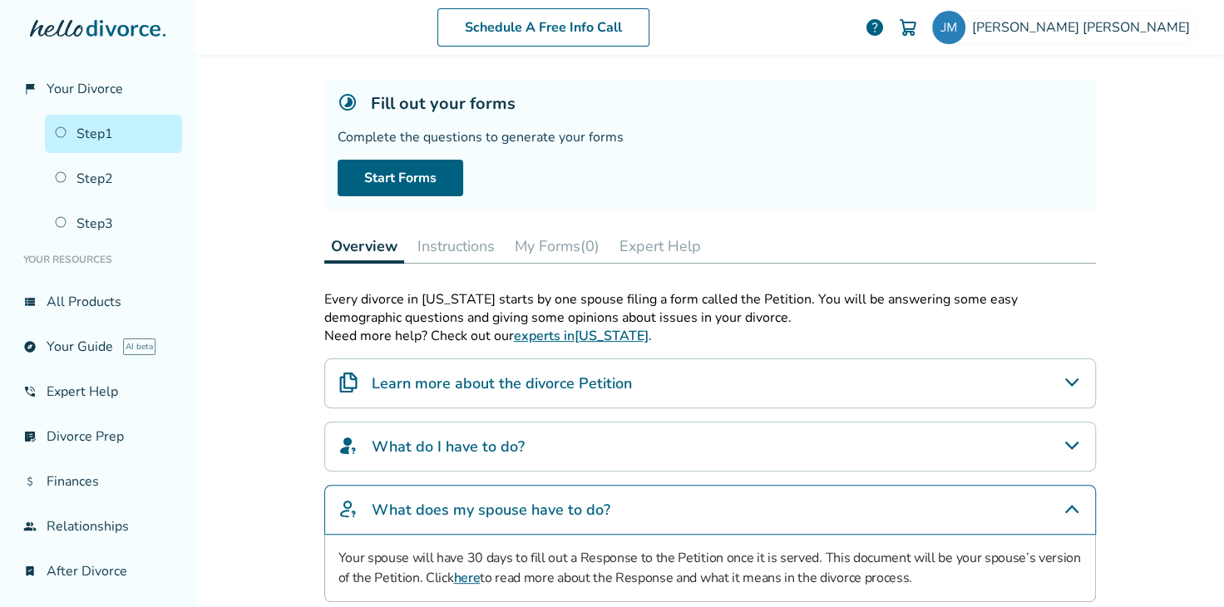
scroll to position [185, 0]
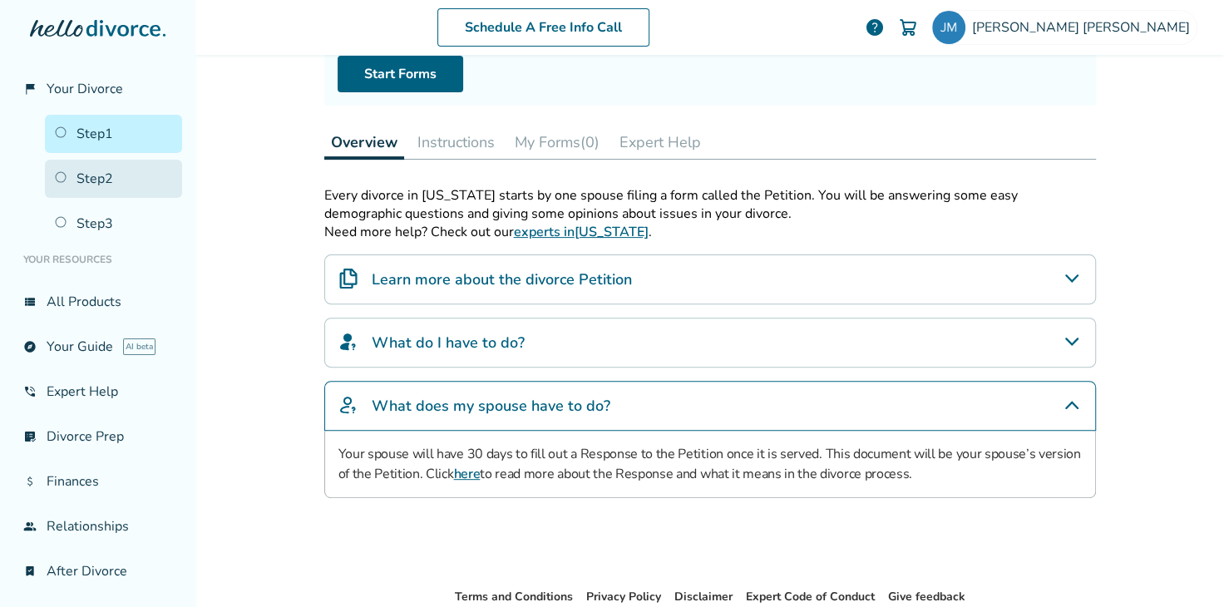
click at [109, 179] on link "Step 2" at bounding box center [113, 179] width 137 height 38
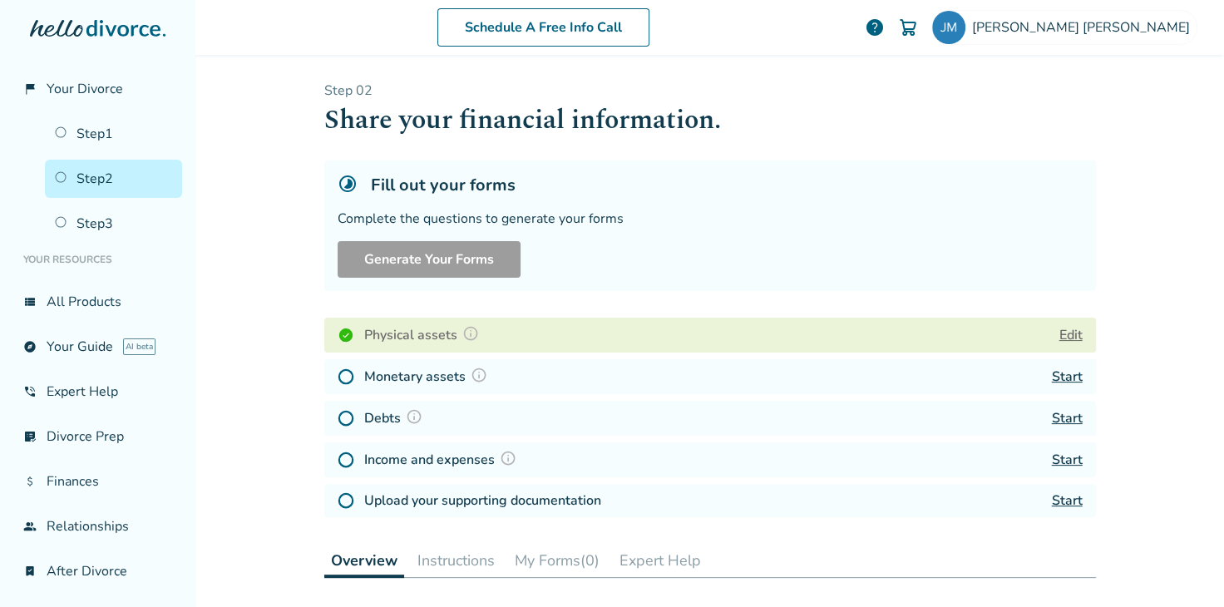
click at [819, 297] on div "Step 0 2 Share your financial information. Fill out your forms Complete the que…" at bounding box center [710, 303] width 772 height 443
click at [113, 210] on link "Step 3" at bounding box center [113, 224] width 137 height 38
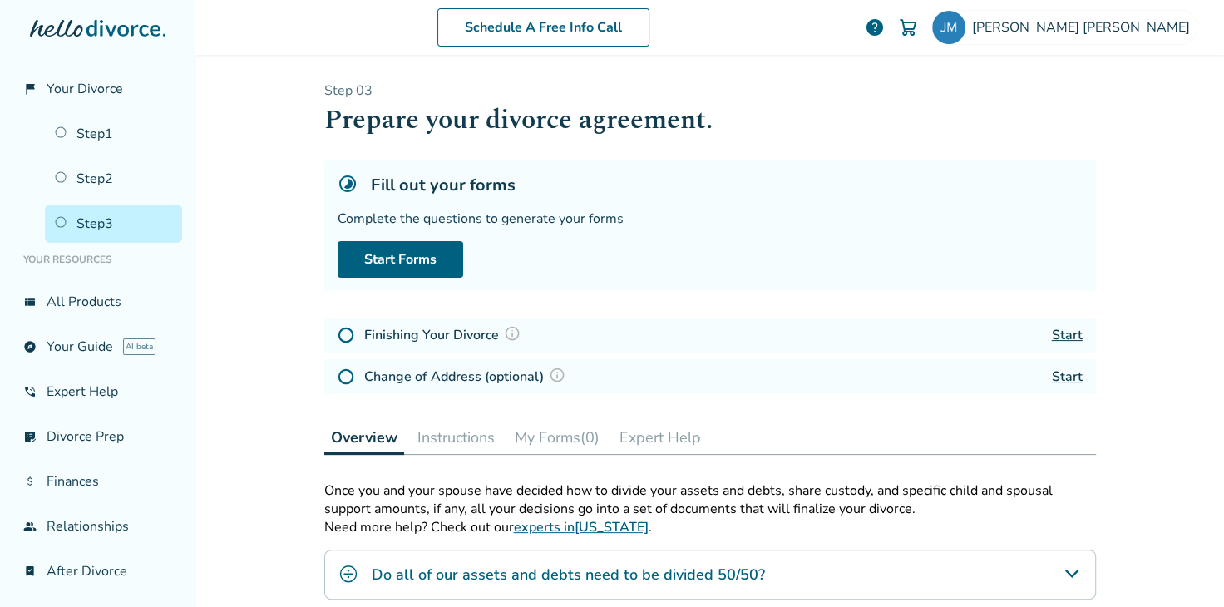
drag, startPoint x: 720, startPoint y: 472, endPoint x: 678, endPoint y: 480, distance: 42.4
click at [712, 472] on div "Step 0 3 Prepare your divorce agreement. Fill out your forms Complete the quest…" at bounding box center [710, 469] width 772 height 774
click at [894, 523] on p "Need more help? Check out our experts in [US_STATE] ." at bounding box center [710, 527] width 772 height 18
click at [756, 482] on p "Once you and your spouse have decided how to divide your assets and debts, shar…" at bounding box center [710, 500] width 772 height 37
click at [1073, 25] on span "[PERSON_NAME]" at bounding box center [1084, 27] width 225 height 18
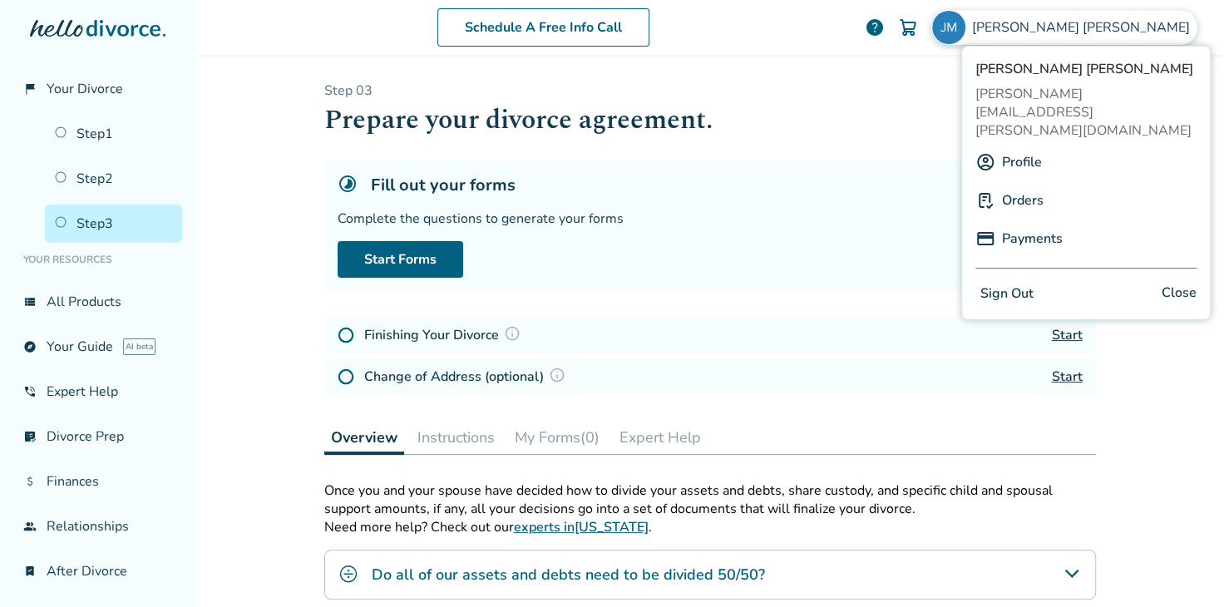
click at [1087, 92] on span "[PERSON_NAME][EMAIL_ADDRESS][PERSON_NAME][DOMAIN_NAME]" at bounding box center [1086, 112] width 221 height 55
click at [1019, 146] on link "Profile" at bounding box center [1022, 162] width 40 height 32
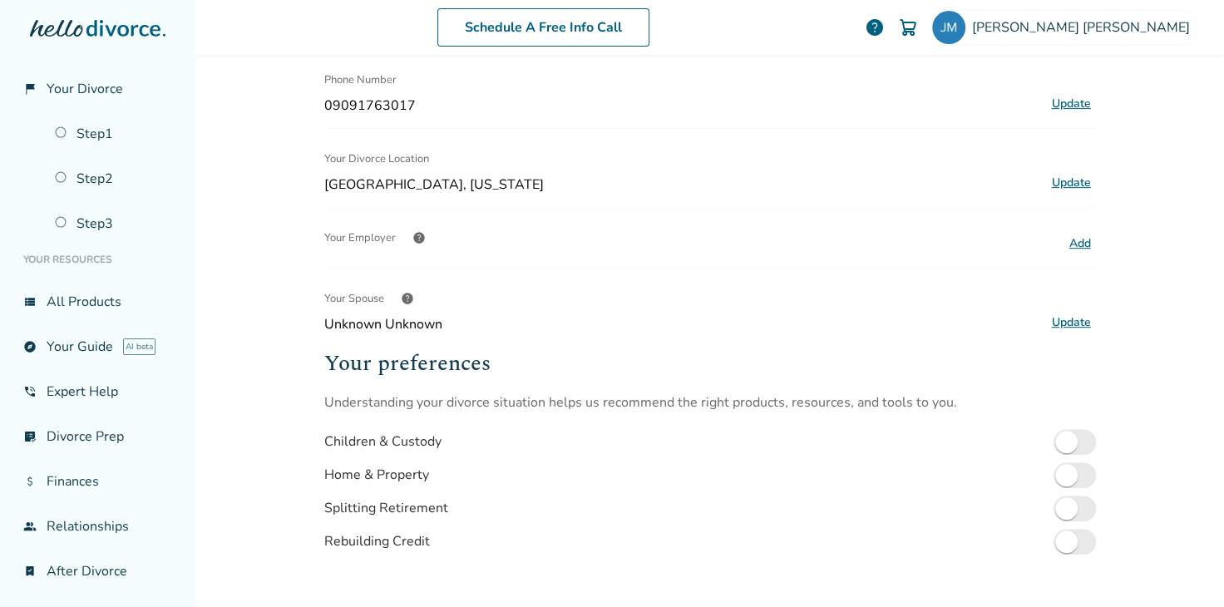
scroll to position [312, 0]
click at [1081, 314] on button "Update" at bounding box center [1071, 320] width 49 height 22
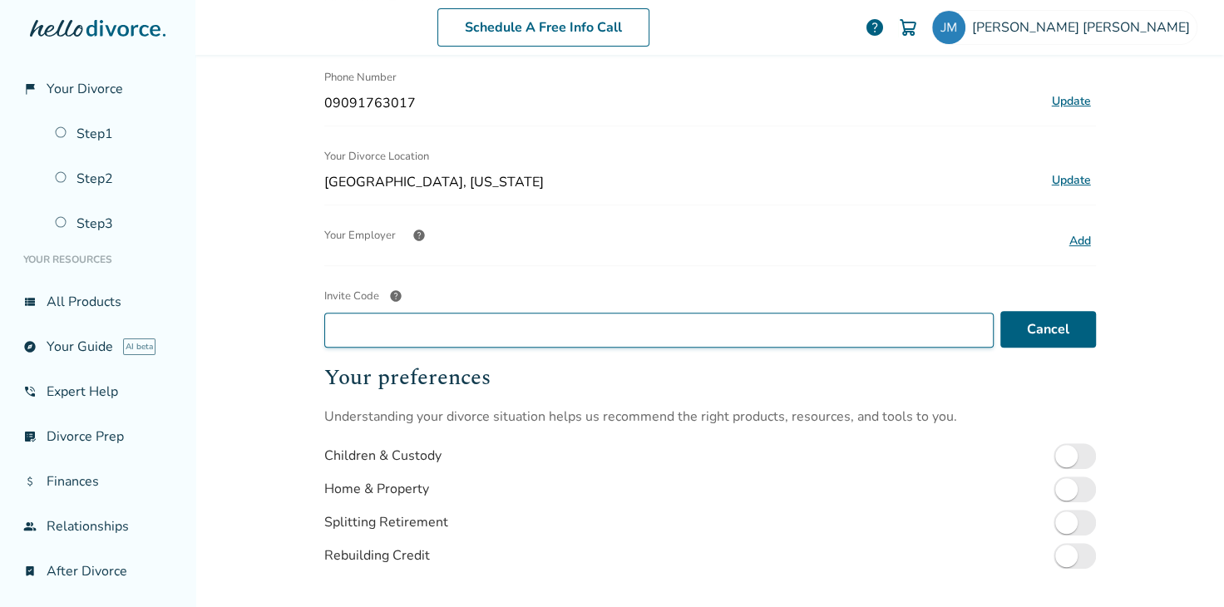
click at [853, 329] on input "Invite Code help" at bounding box center [659, 330] width 670 height 35
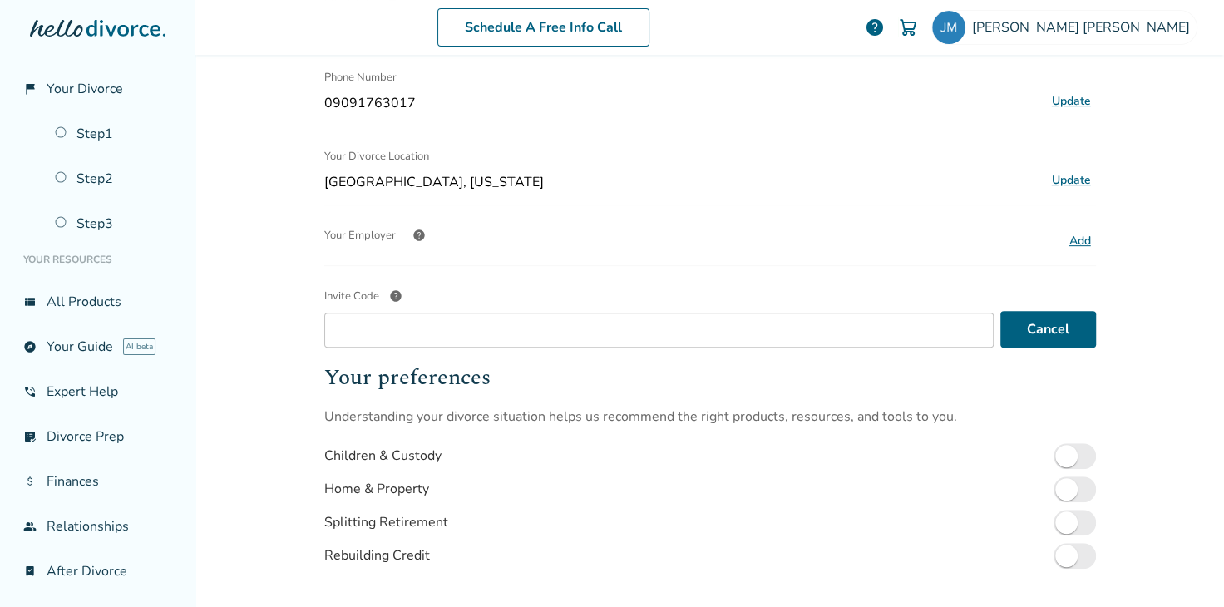
click at [389, 299] on span "help" at bounding box center [395, 295] width 13 height 13
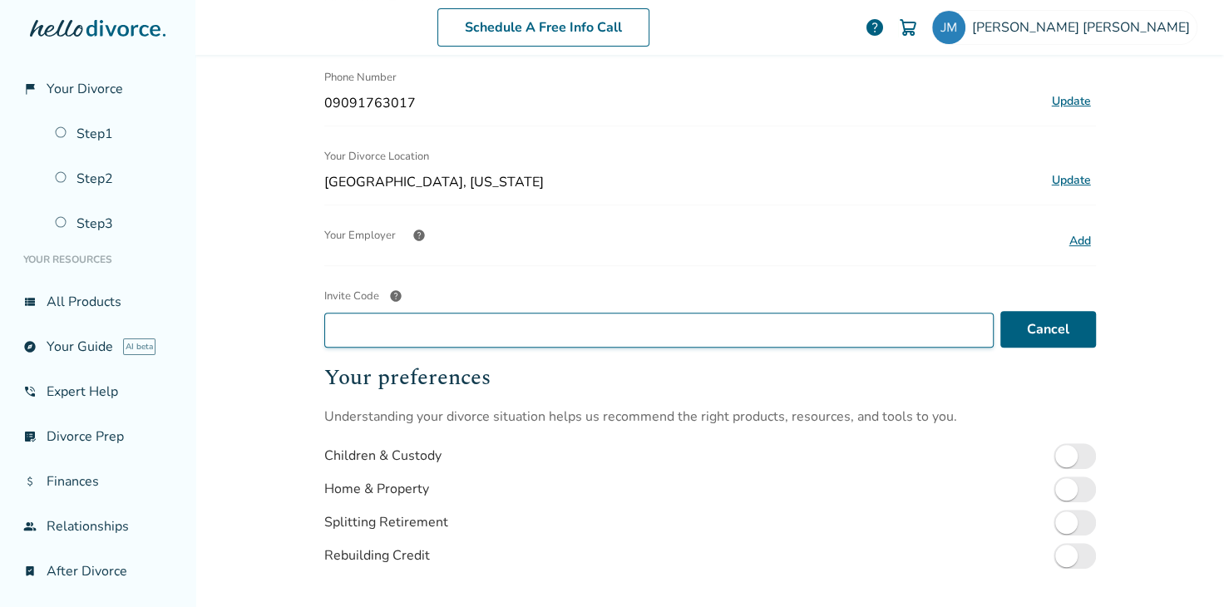
click at [388, 313] on input "Invite Code help" at bounding box center [659, 330] width 670 height 35
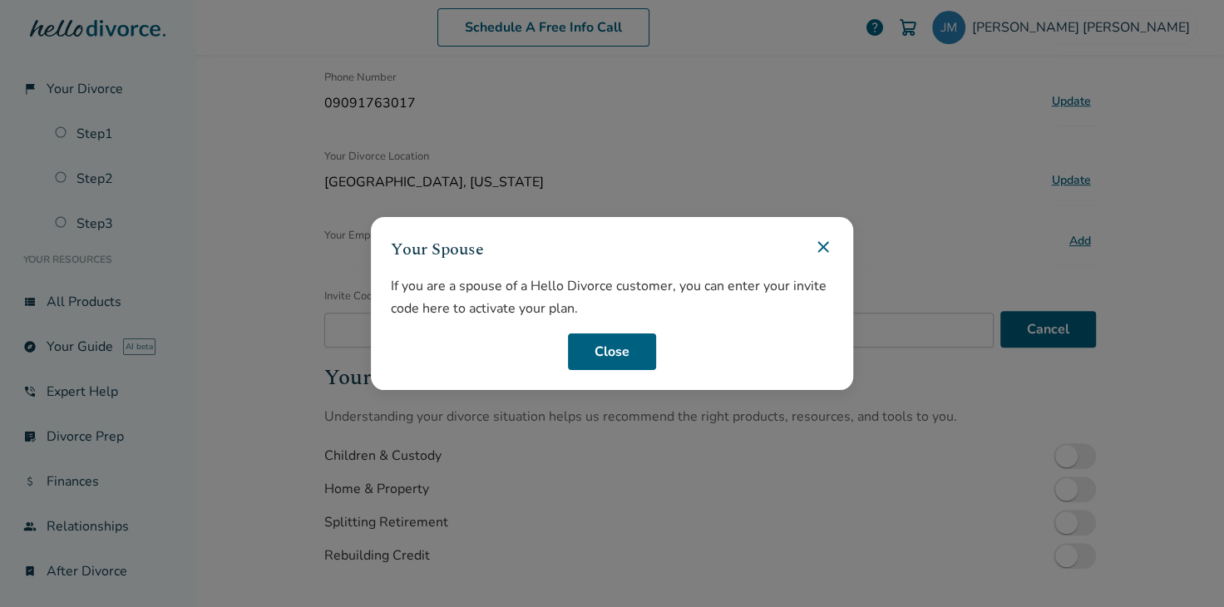
click at [824, 251] on icon at bounding box center [824, 247] width 20 height 20
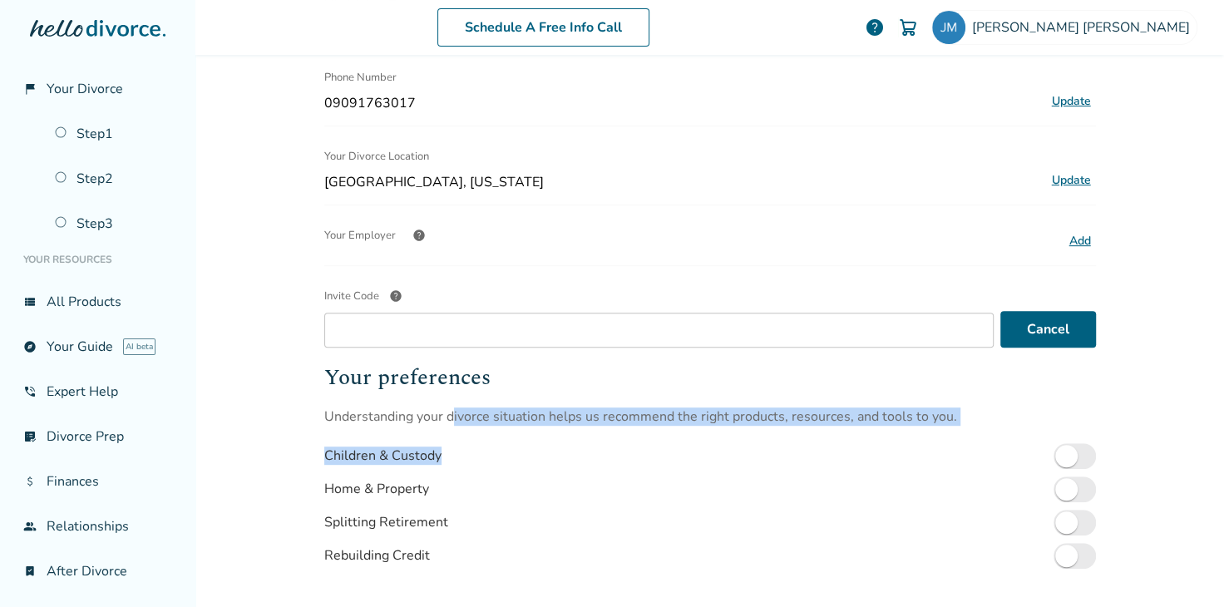
drag, startPoint x: 442, startPoint y: 415, endPoint x: 769, endPoint y: 438, distance: 327.7
click at [756, 439] on div "Your preferences Understanding your divorce situation helps us recommend the ri…" at bounding box center [710, 516] width 772 height 311
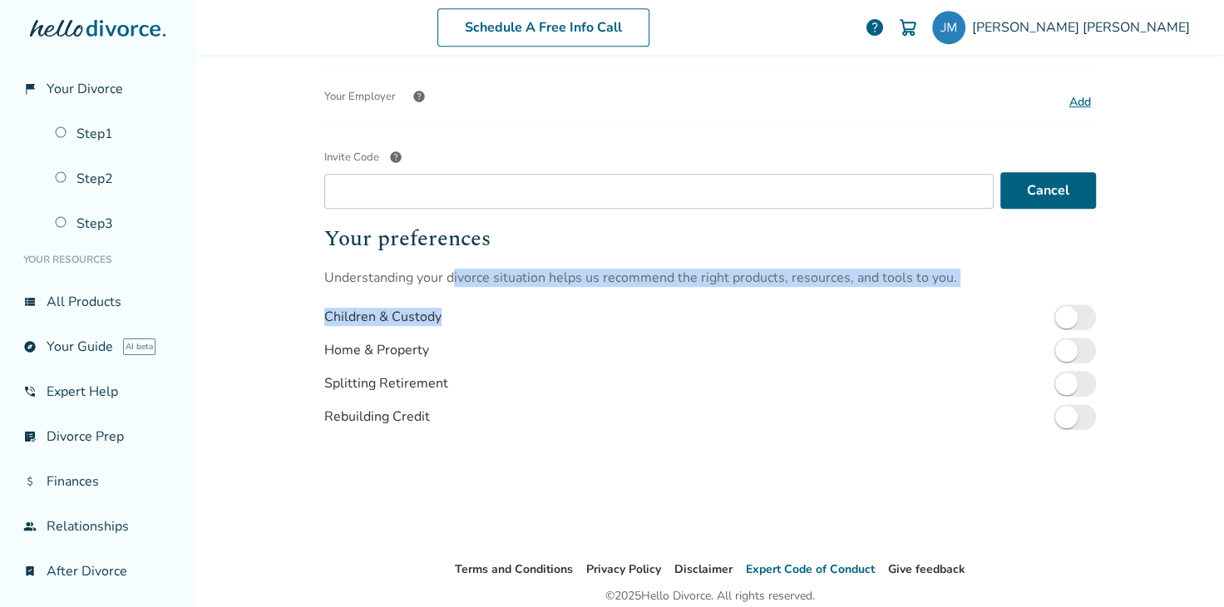
scroll to position [517, 0]
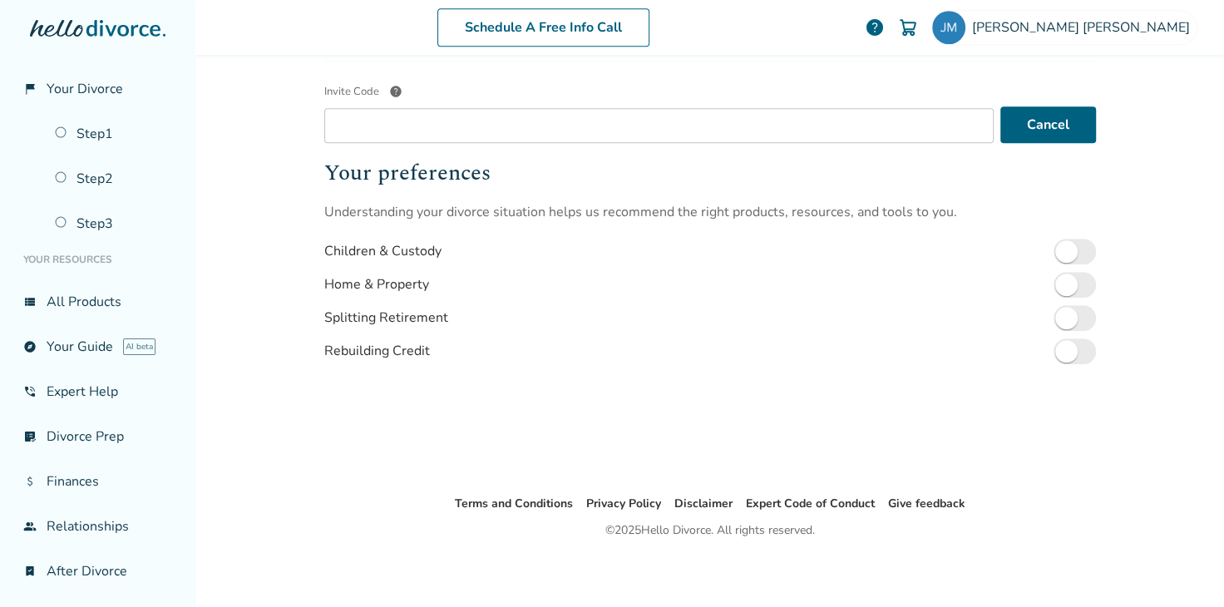
drag, startPoint x: 427, startPoint y: 413, endPoint x: 528, endPoint y: 448, distance: 107.6
click at [427, 413] on div "Your preferences Understanding your divorce situation helps us recommend the ri…" at bounding box center [710, 311] width 772 height 311
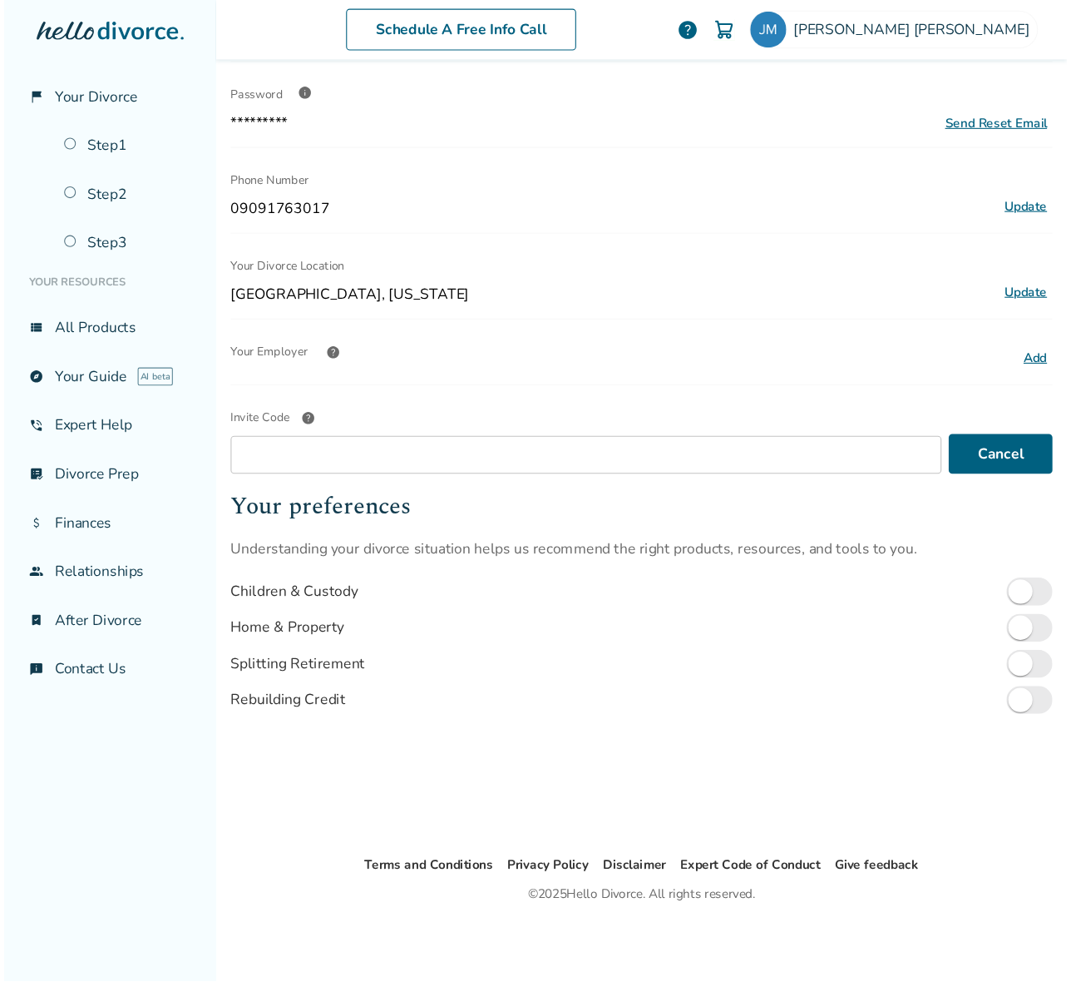
scroll to position [111, 0]
